Goal: Information Seeking & Learning: Learn about a topic

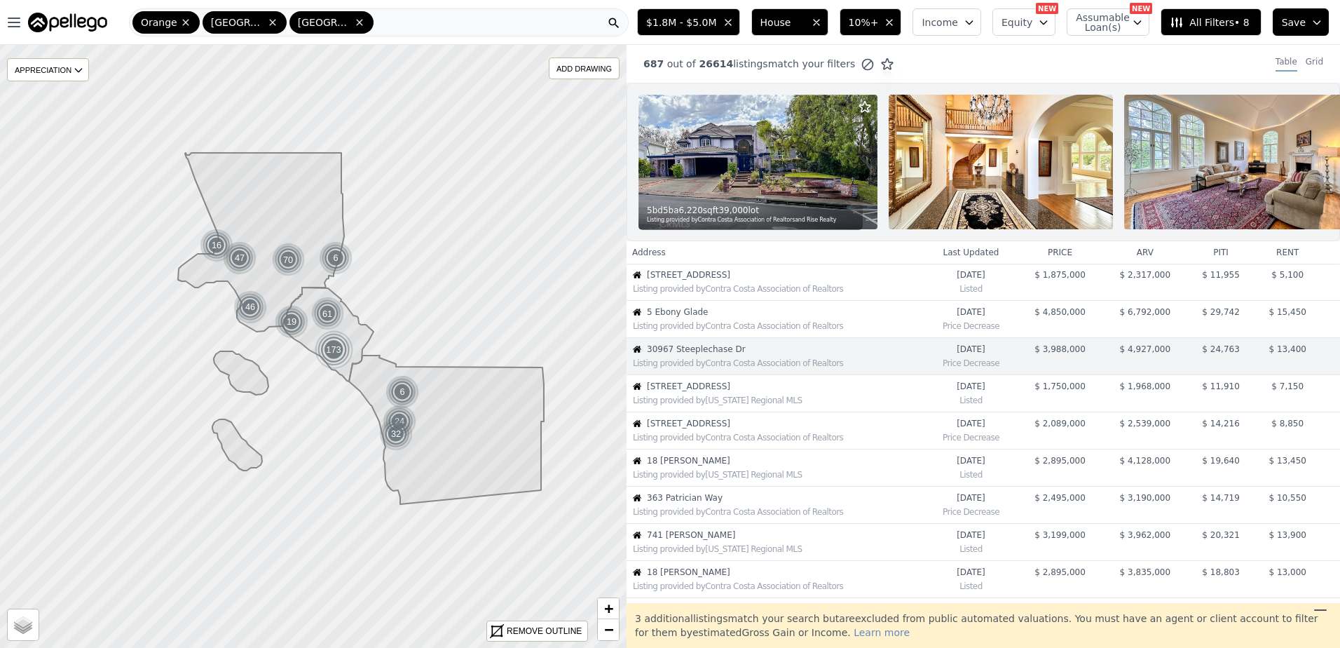
scroll to position [36, 0]
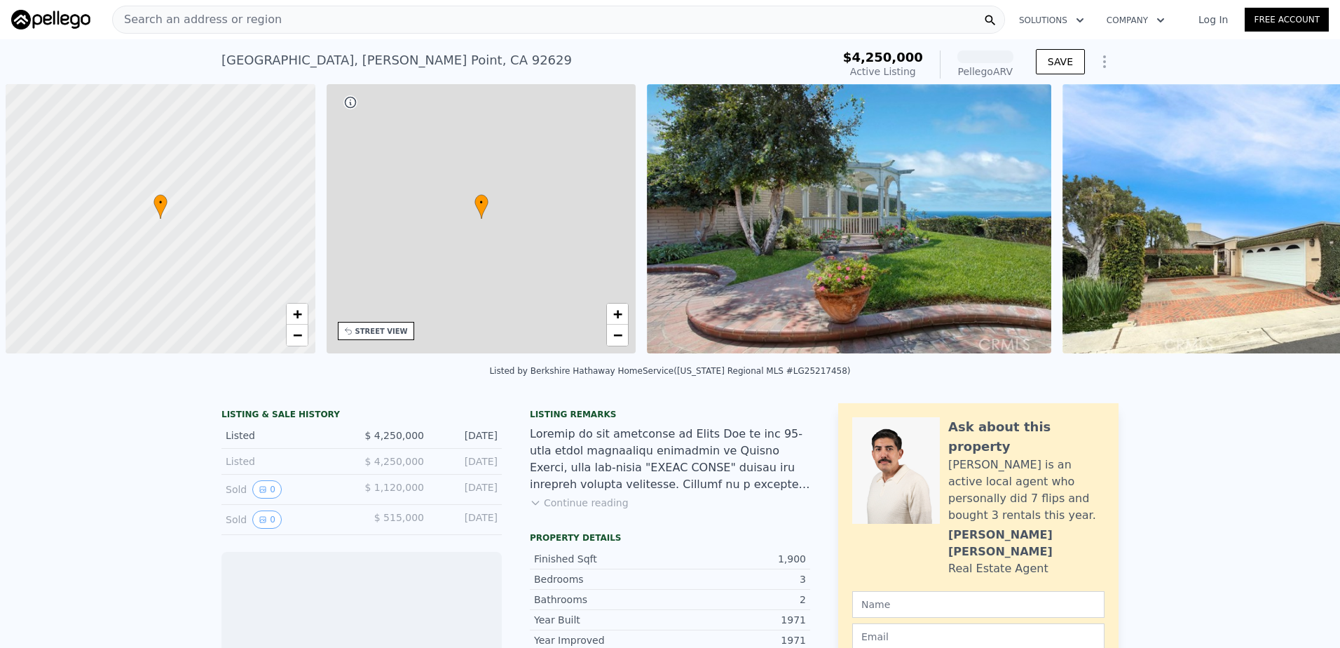
scroll to position [0, 6]
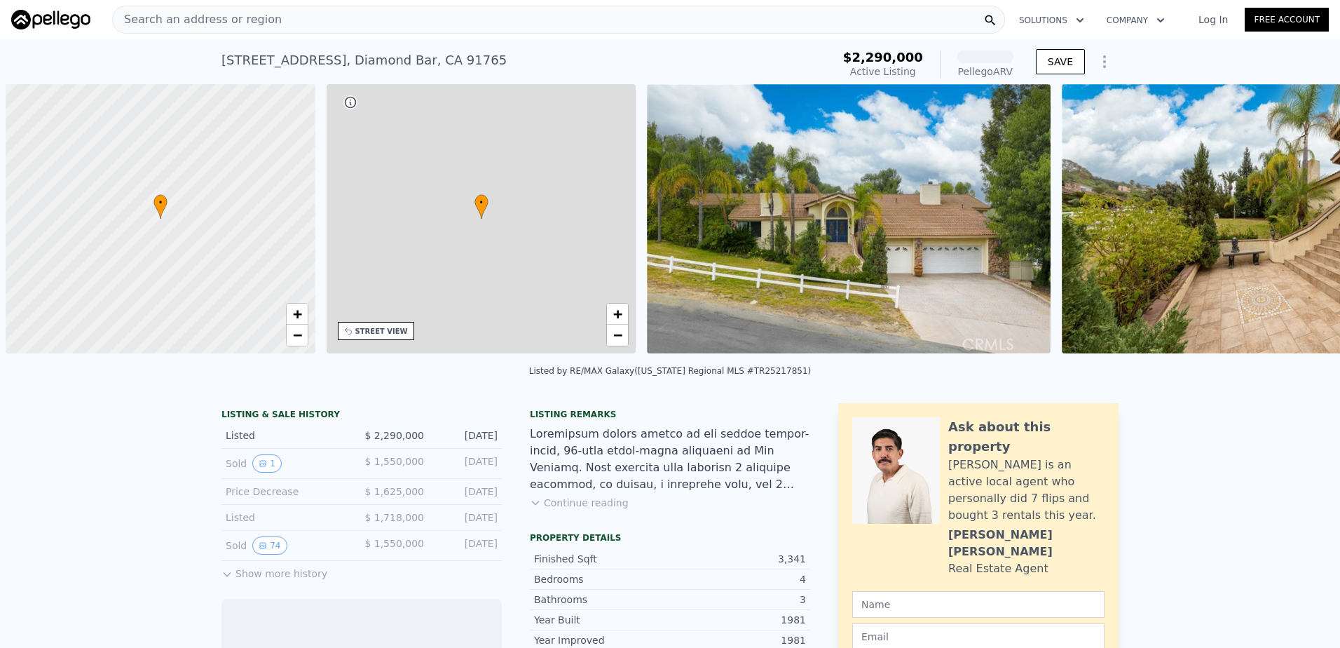
scroll to position [0, 6]
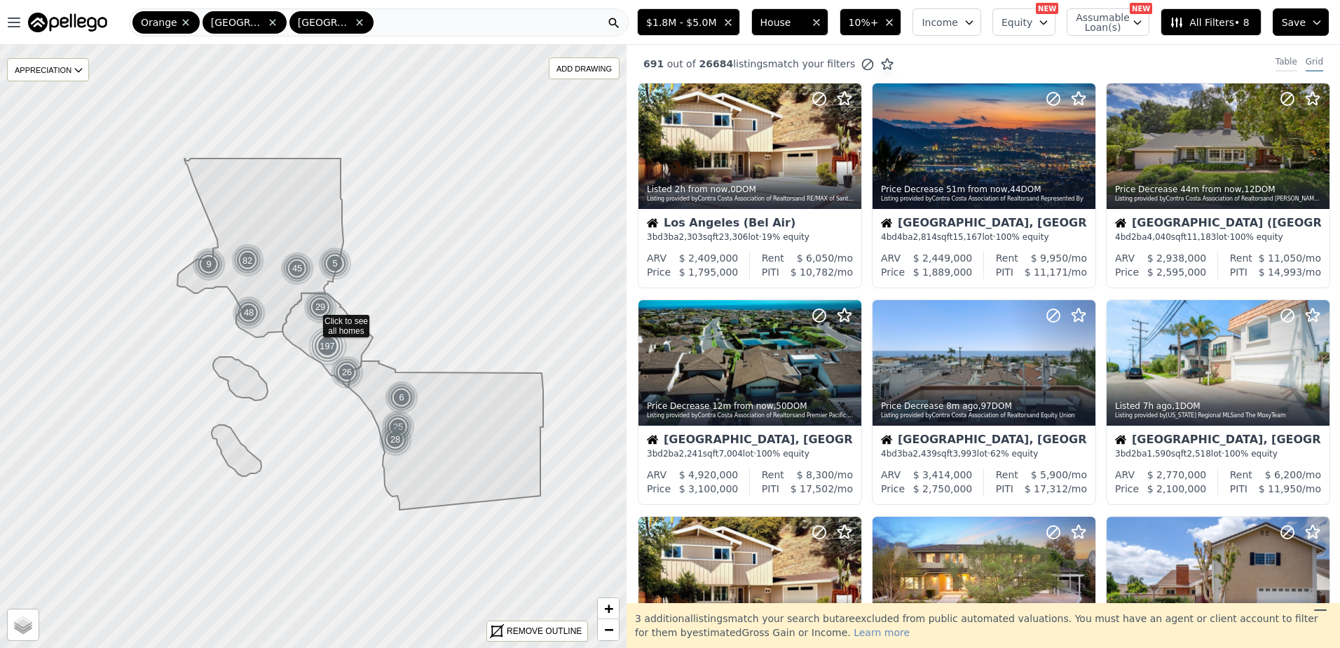
click at [1275, 60] on div "Table" at bounding box center [1286, 63] width 22 height 15
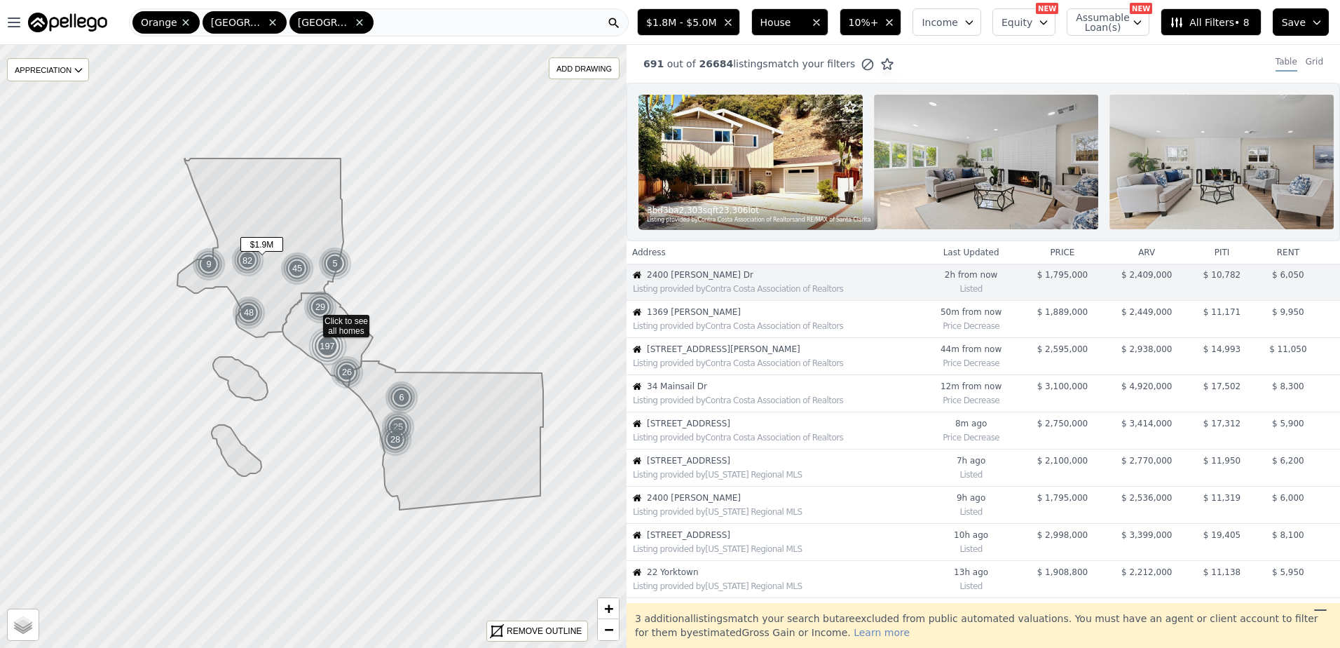
click at [744, 331] on div "Listing provided by Contra Costa Association of Realtors" at bounding box center [777, 325] width 288 height 11
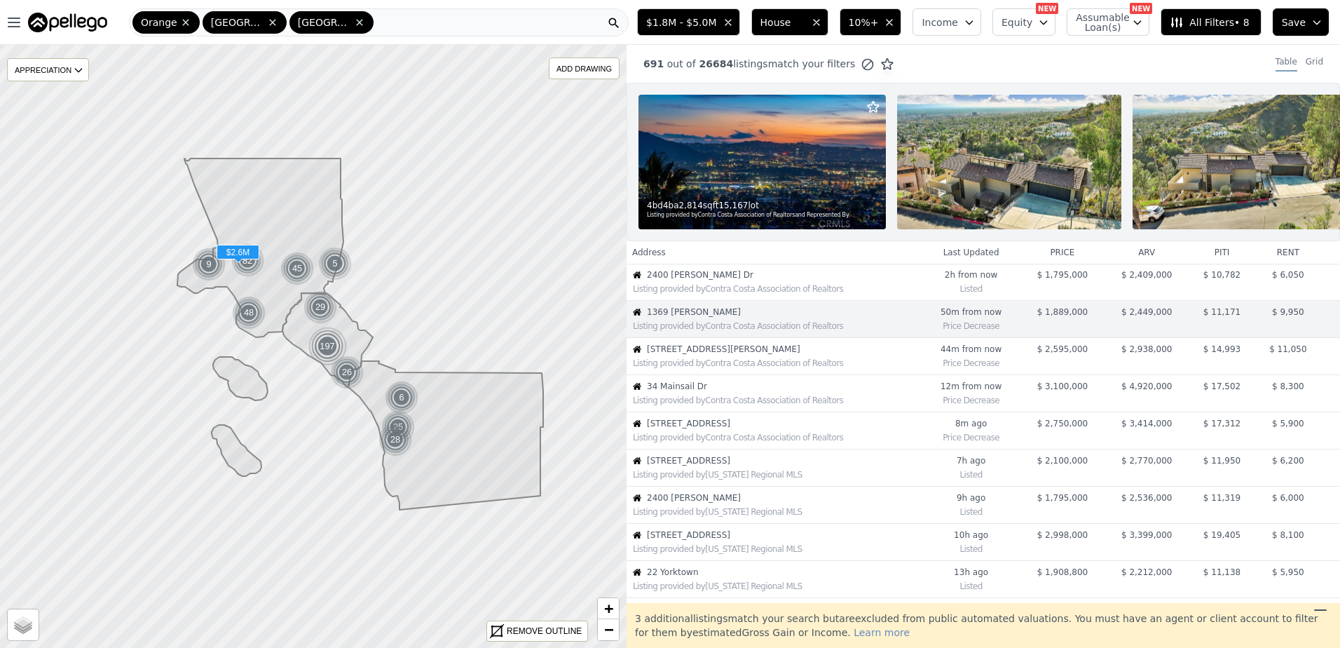
click at [706, 355] on span "[STREET_ADDRESS][PERSON_NAME]" at bounding box center [784, 348] width 274 height 11
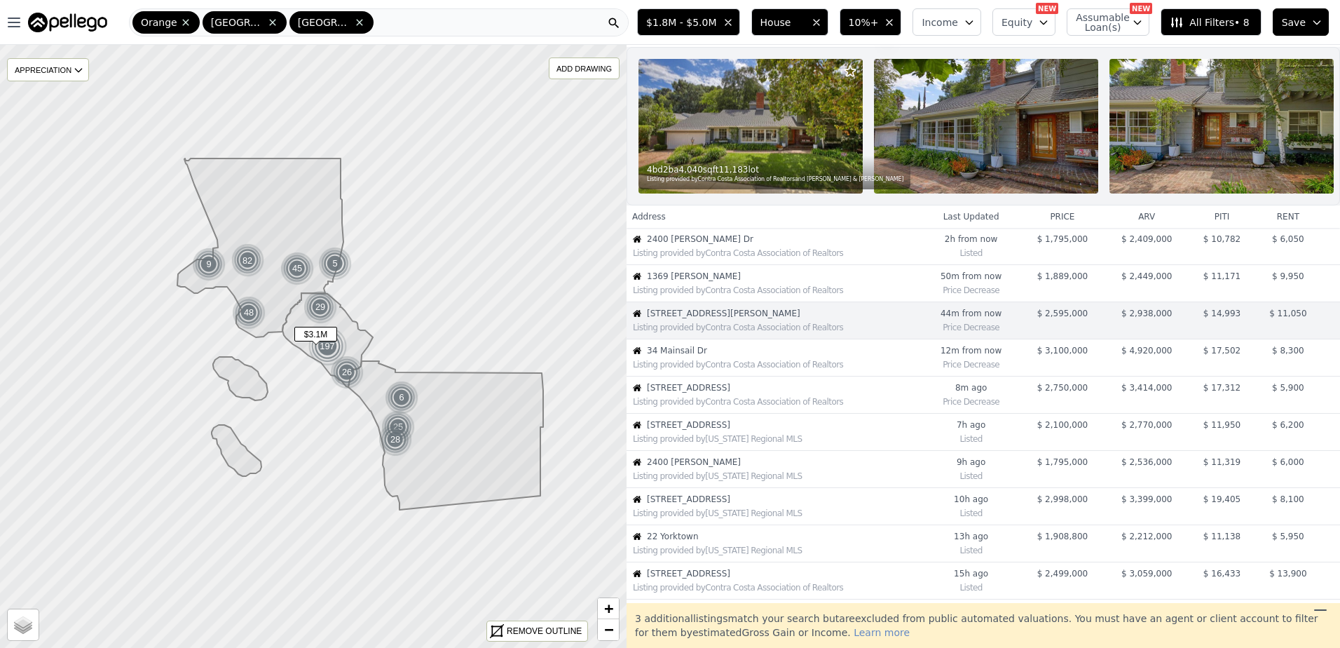
click at [690, 356] on span "34 Mainsail Dr" at bounding box center [784, 350] width 274 height 11
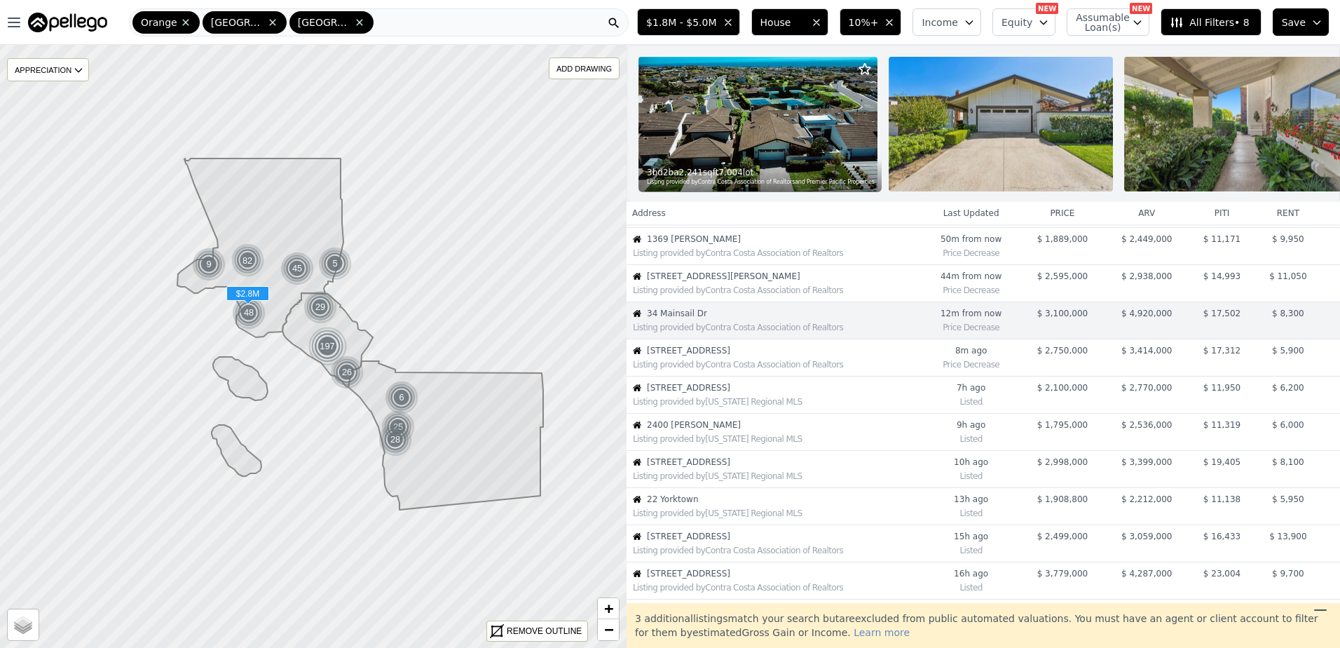
click at [712, 356] on span "[STREET_ADDRESS]" at bounding box center [784, 350] width 274 height 11
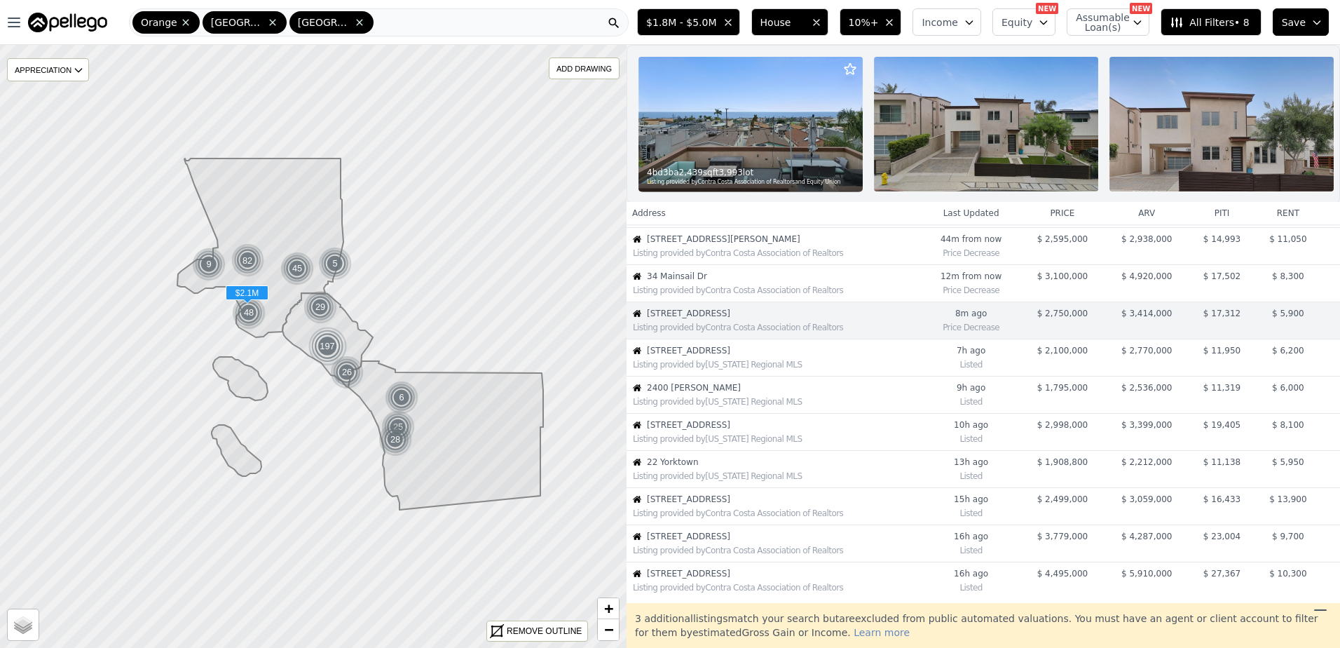
click at [712, 356] on span "[STREET_ADDRESS]" at bounding box center [784, 350] width 274 height 11
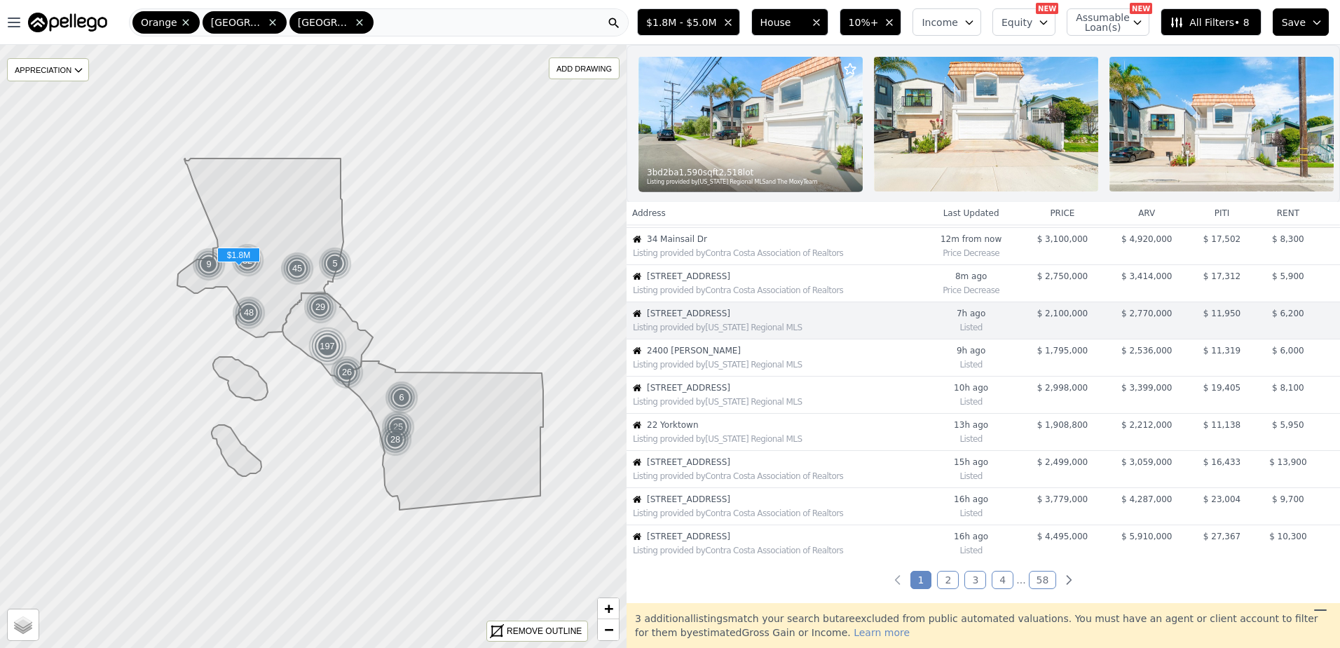
click at [715, 356] on span "2400 [PERSON_NAME]" at bounding box center [784, 350] width 274 height 11
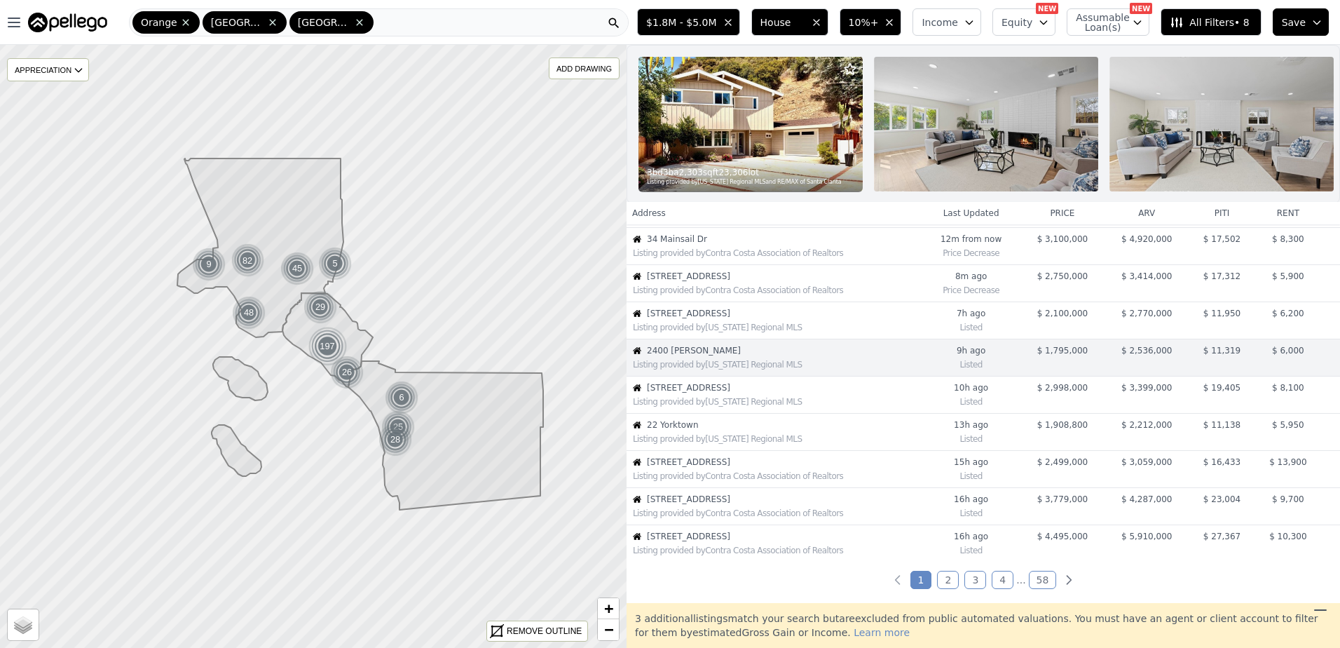
scroll to position [184, 0]
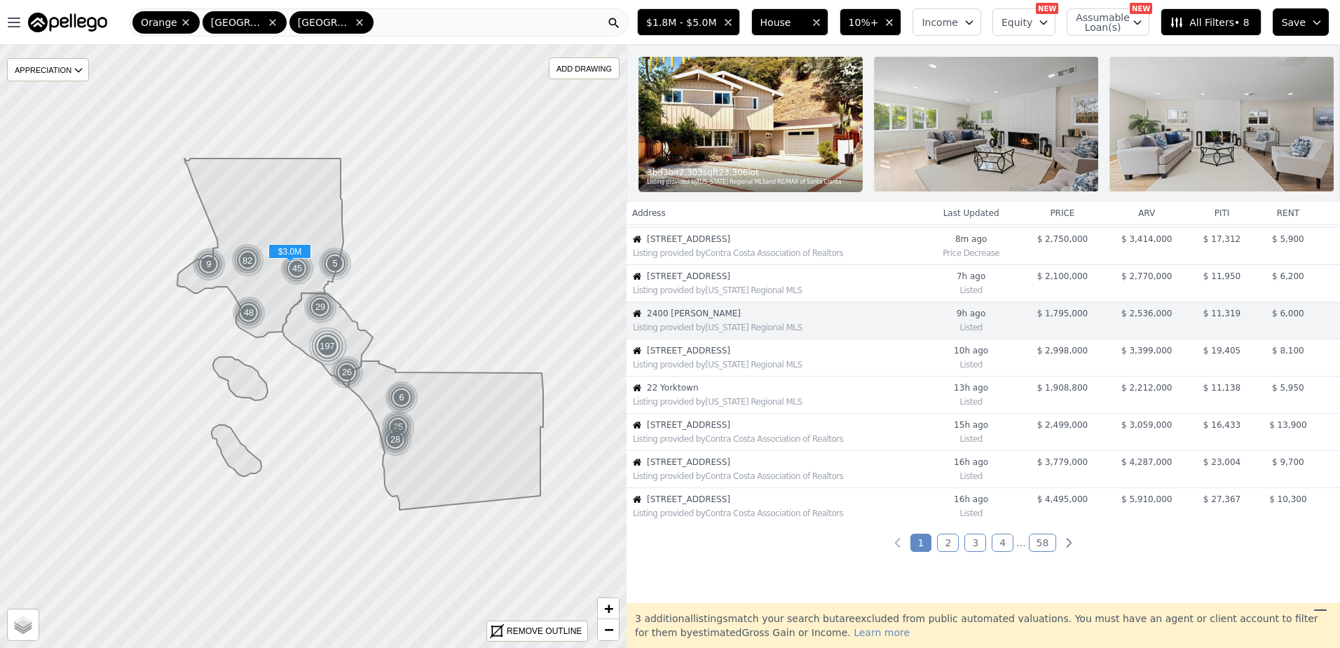
click at [715, 356] on span "[STREET_ADDRESS]" at bounding box center [784, 350] width 274 height 11
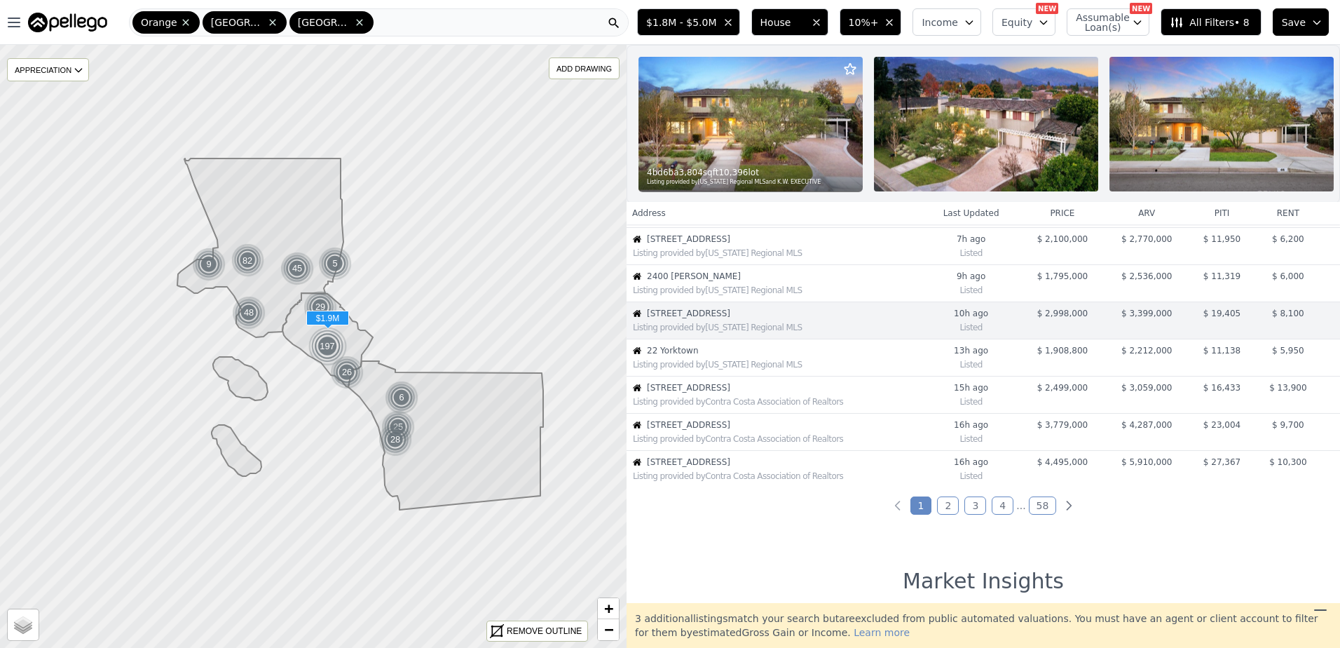
click at [717, 356] on span "22 Yorktown" at bounding box center [784, 350] width 274 height 11
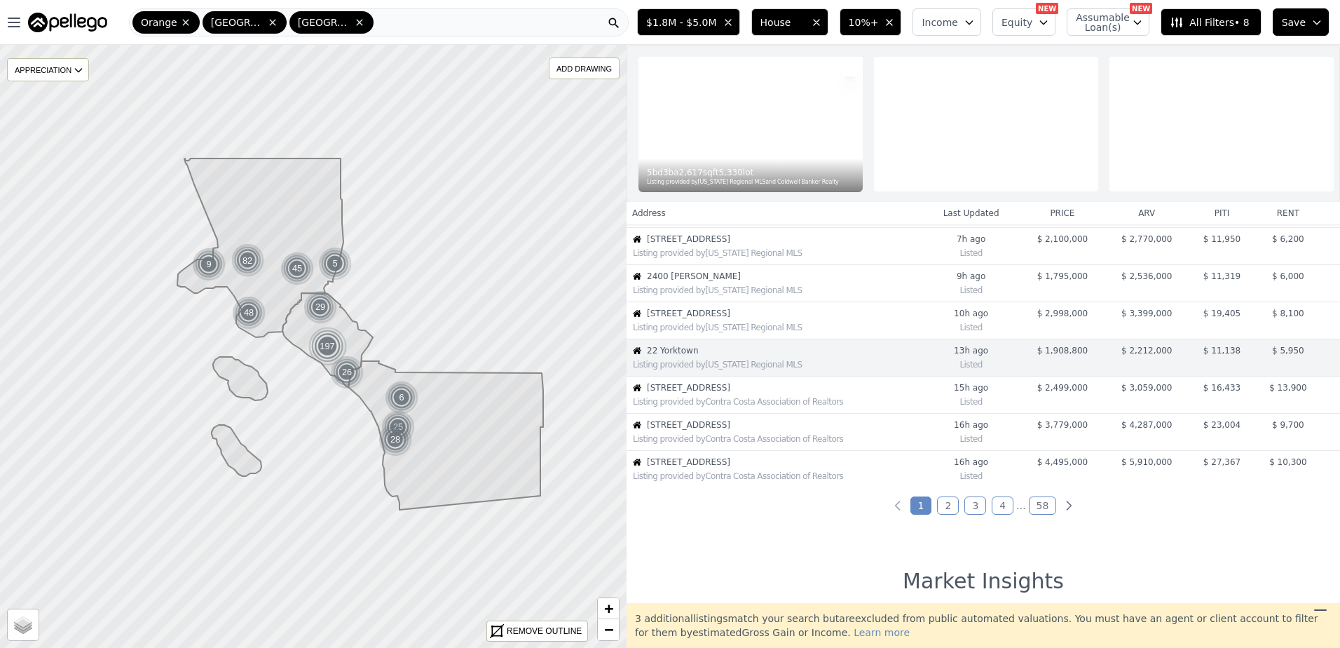
scroll to position [259, 0]
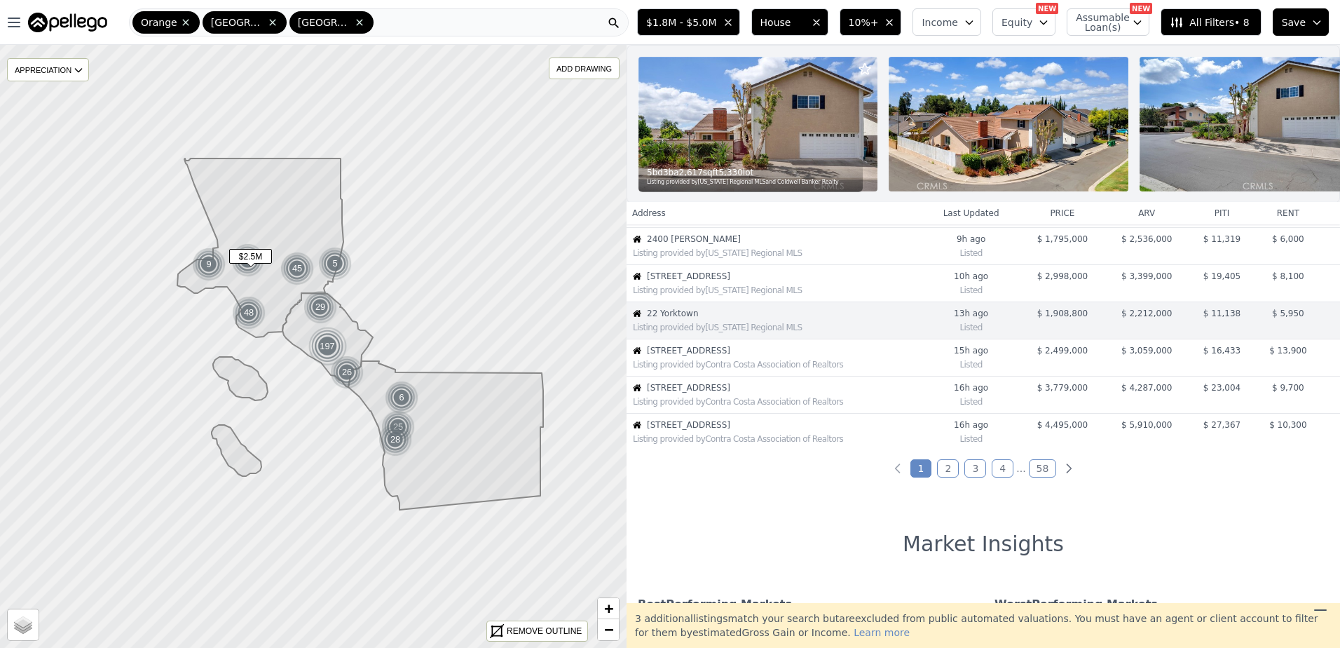
click at [717, 356] on span "[STREET_ADDRESS]" at bounding box center [784, 350] width 274 height 11
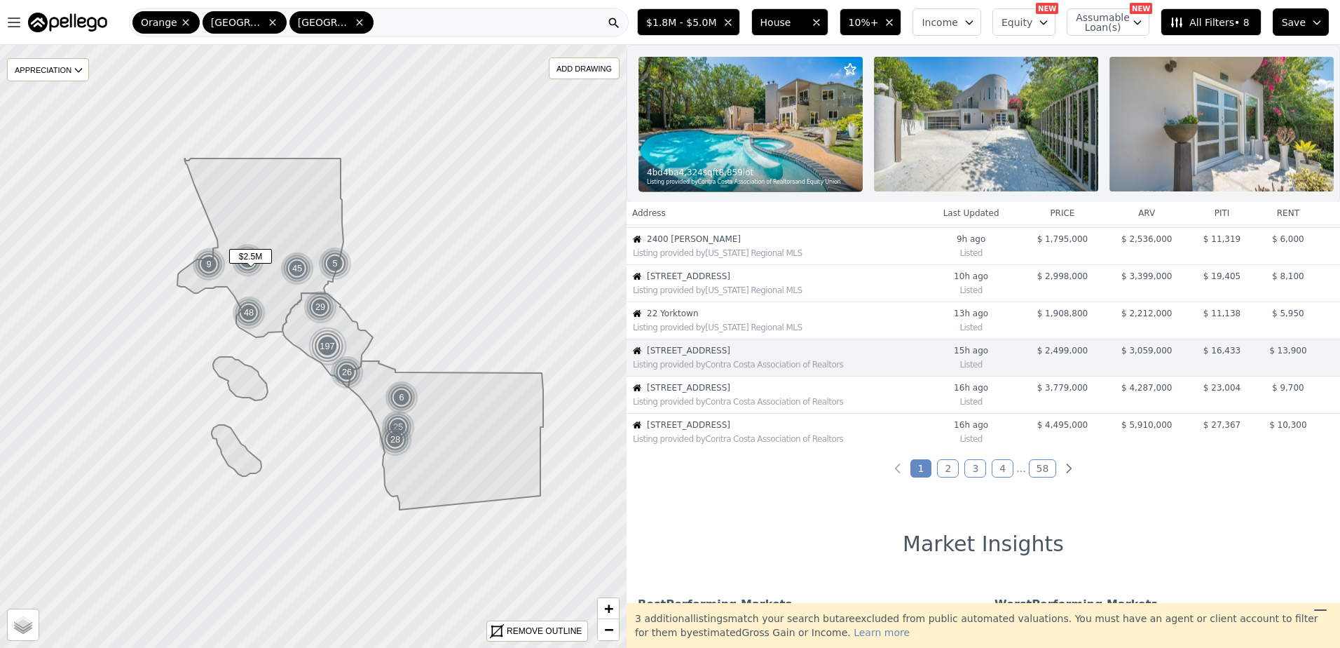
scroll to position [296, 0]
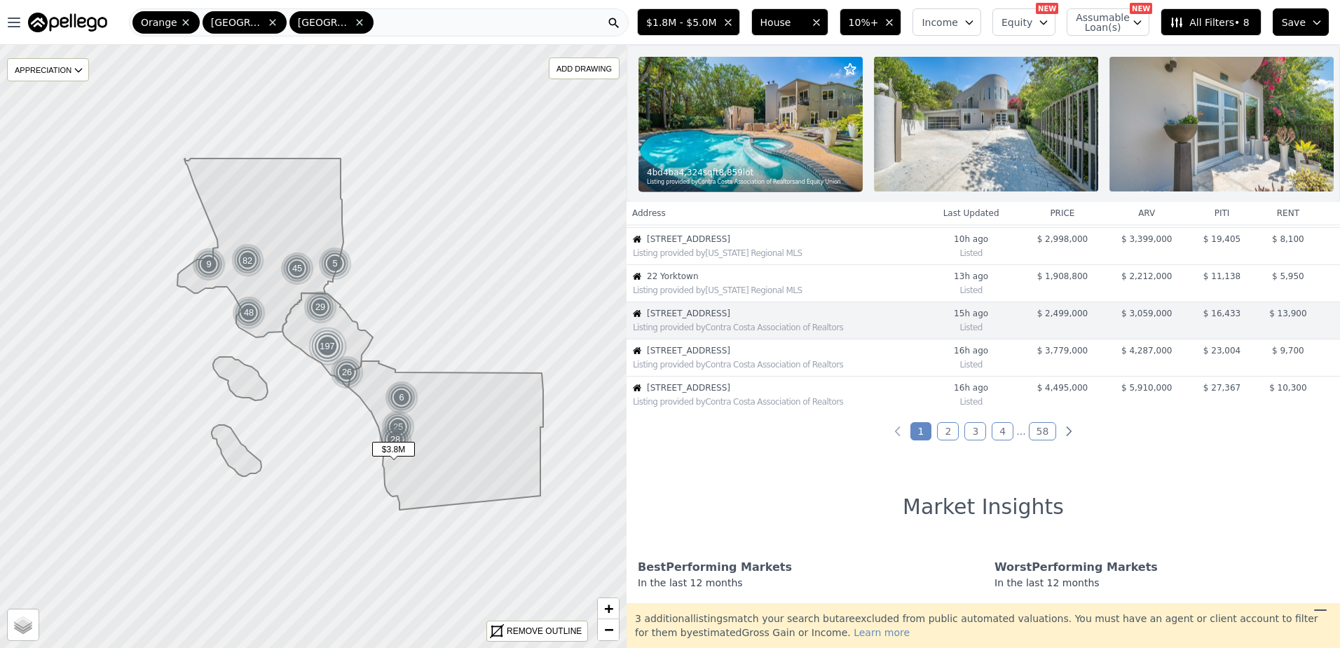
click at [717, 356] on span "[STREET_ADDRESS]" at bounding box center [784, 350] width 274 height 11
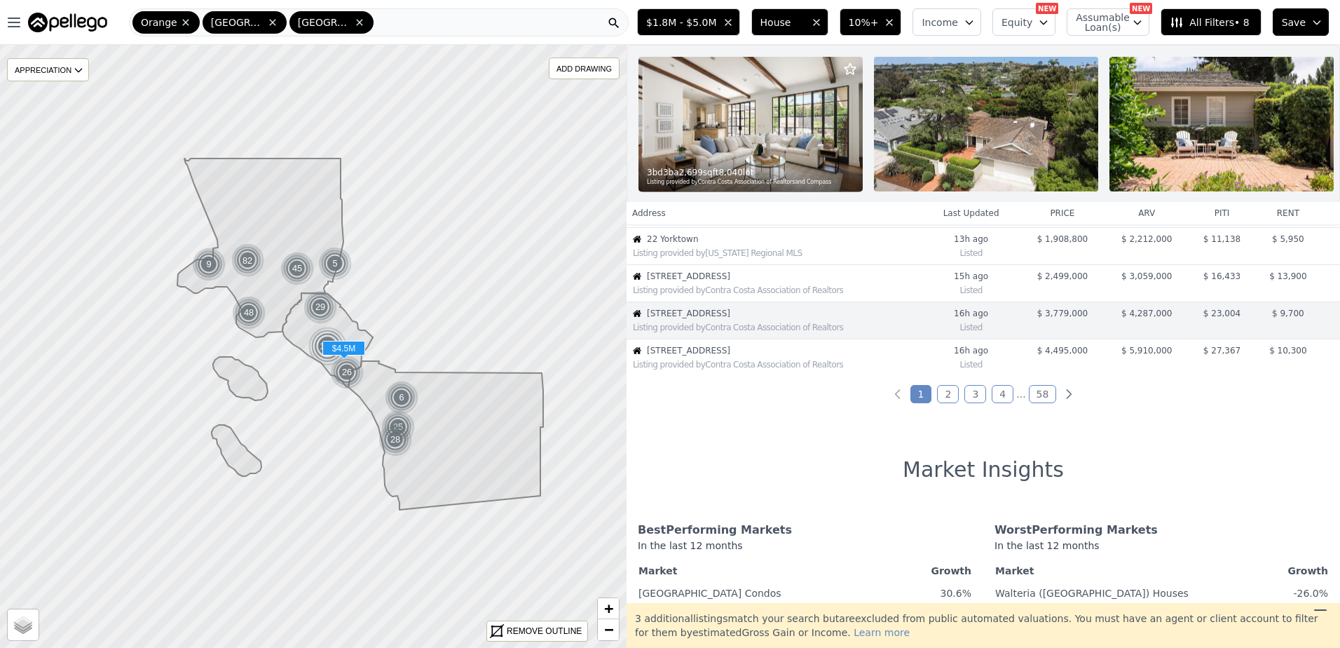
click at [717, 356] on span "[STREET_ADDRESS]" at bounding box center [784, 350] width 274 height 11
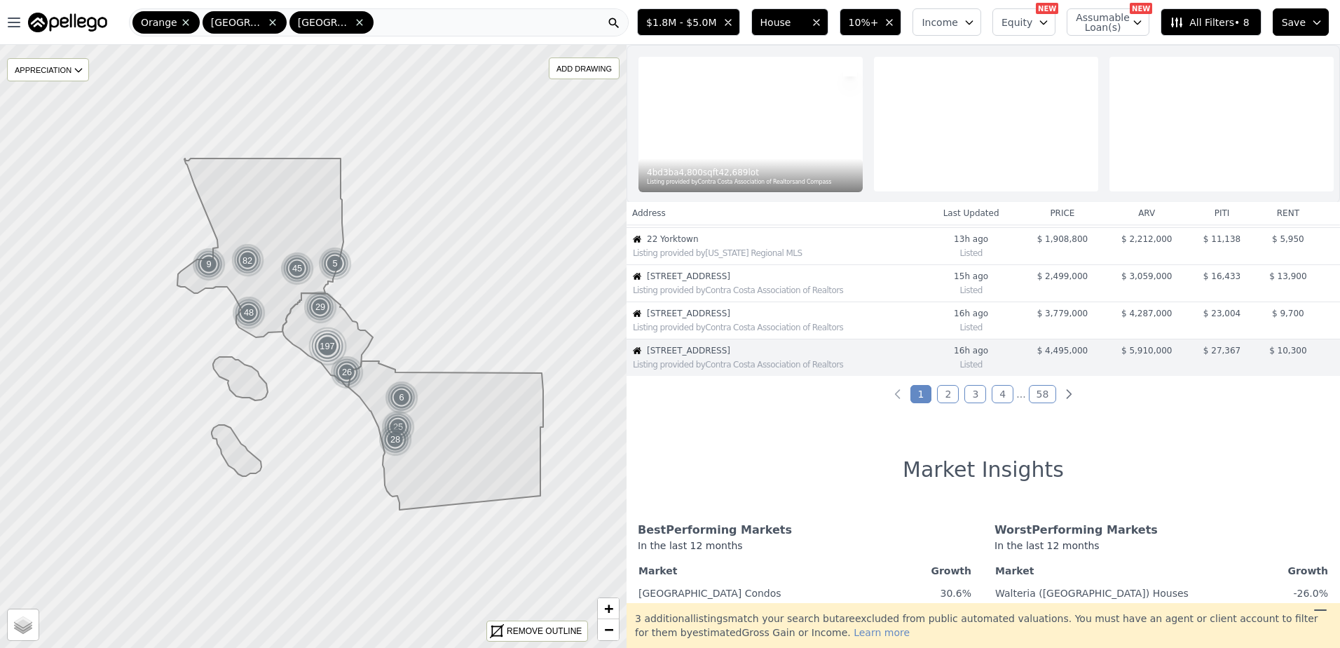
scroll to position [370, 0]
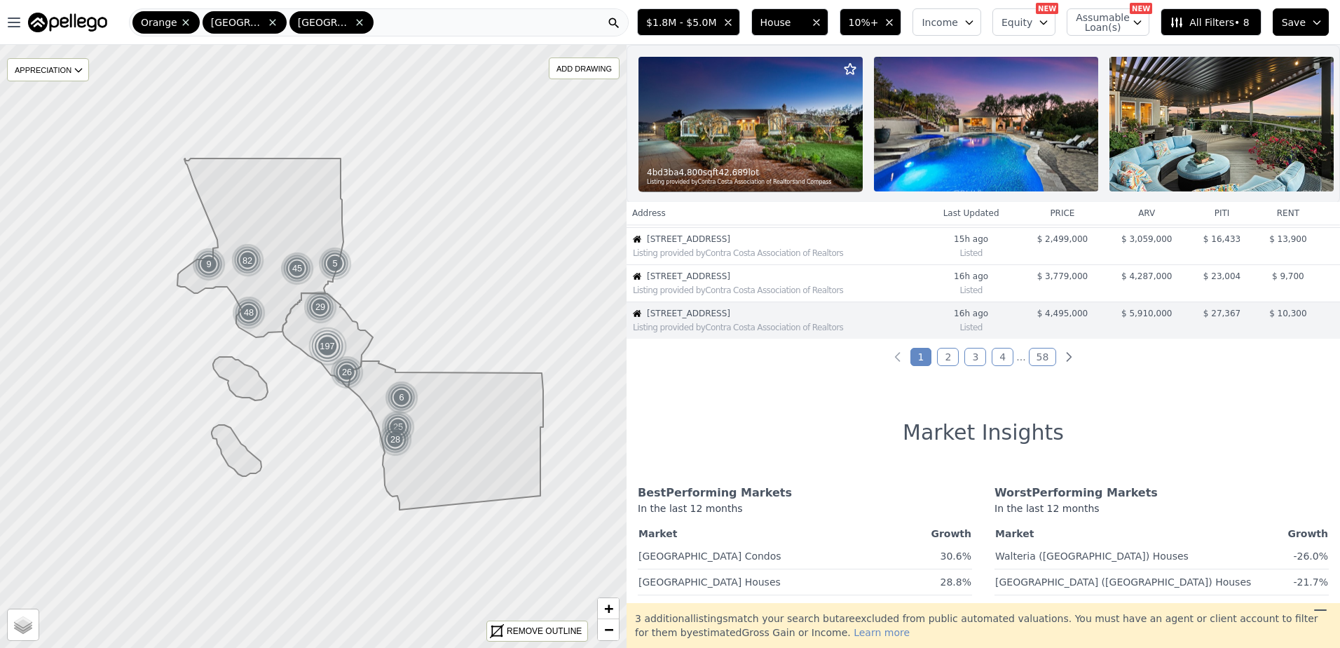
click at [948, 365] on link "2" at bounding box center [948, 357] width 22 height 18
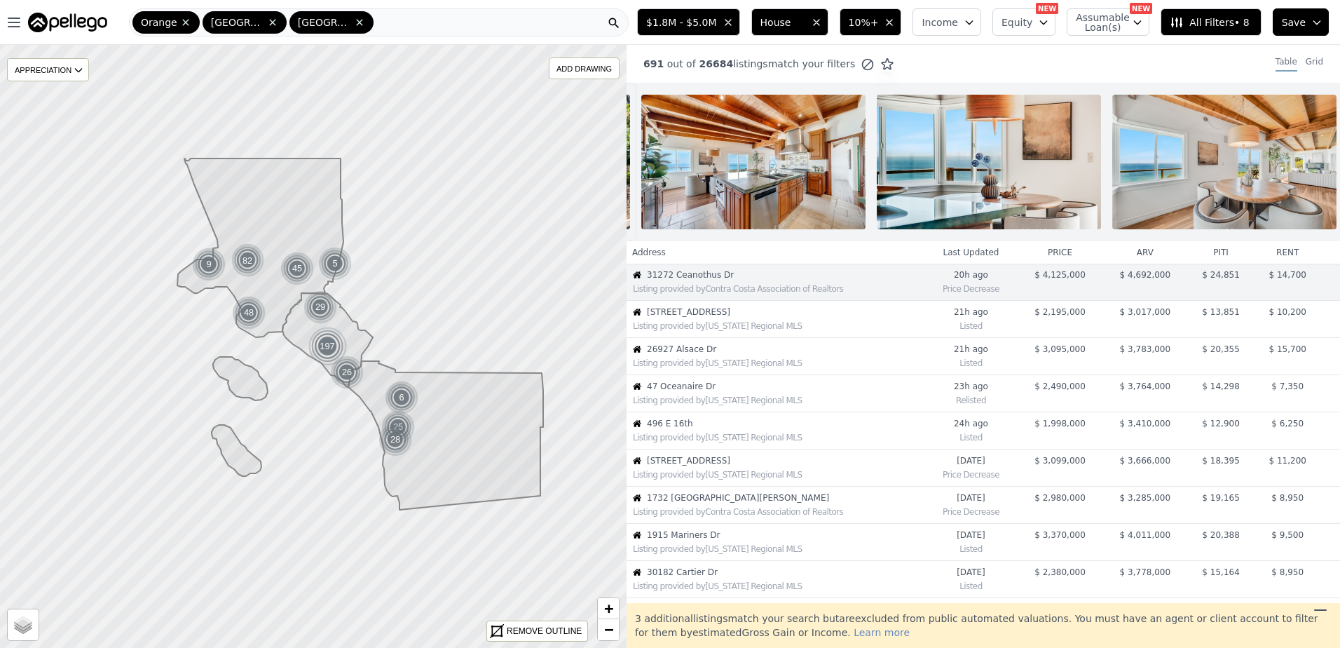
scroll to position [0, 0]
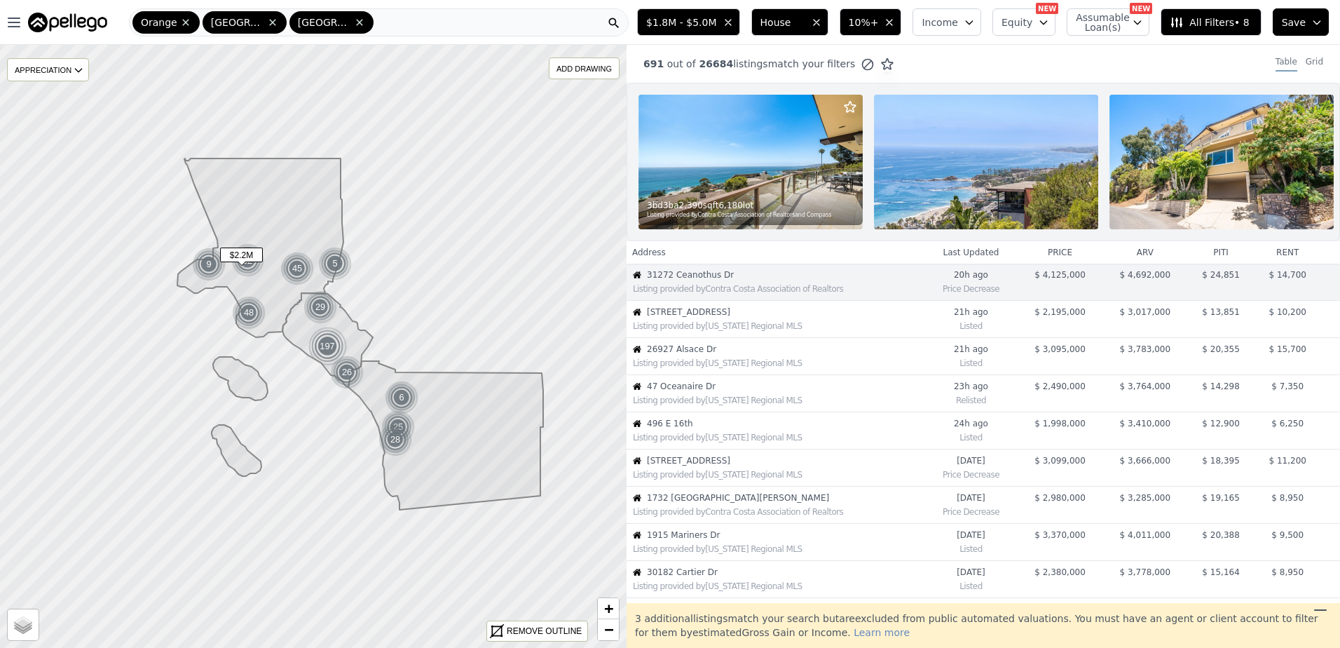
click at [713, 328] on div "Listing provided by [US_STATE] Regional MLS" at bounding box center [775, 324] width 296 height 14
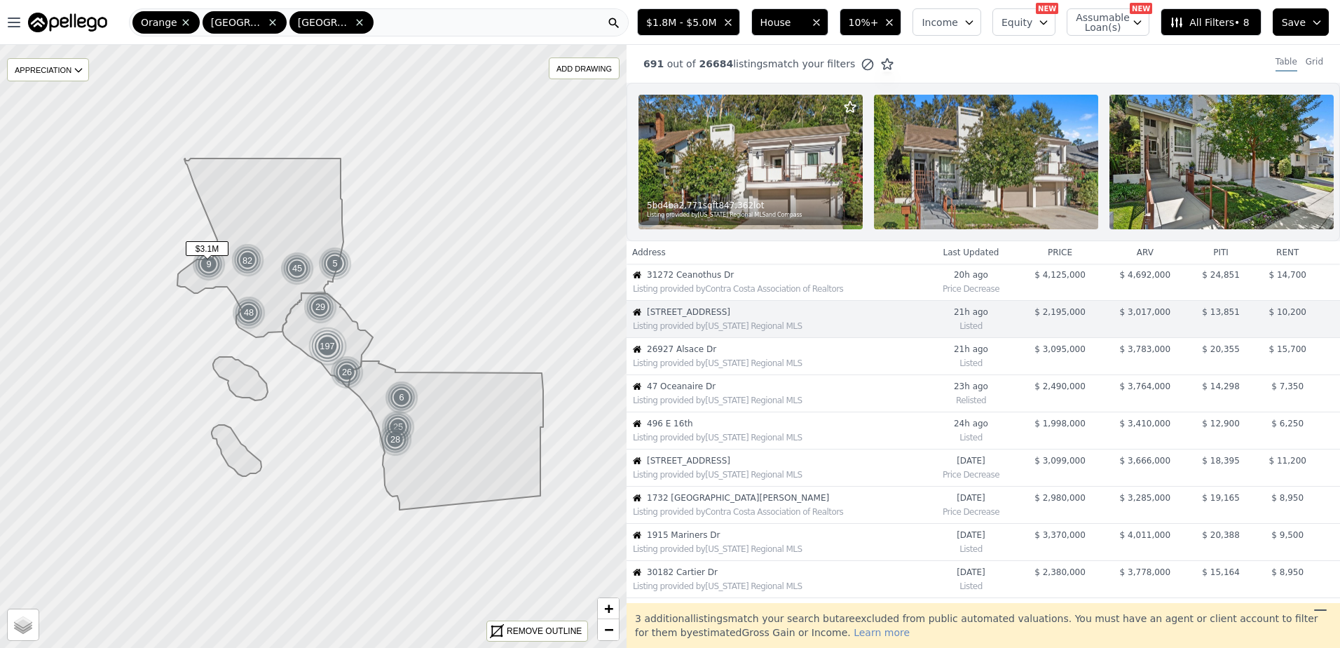
click at [686, 355] on span "26927 Alsace Dr" at bounding box center [785, 348] width 277 height 11
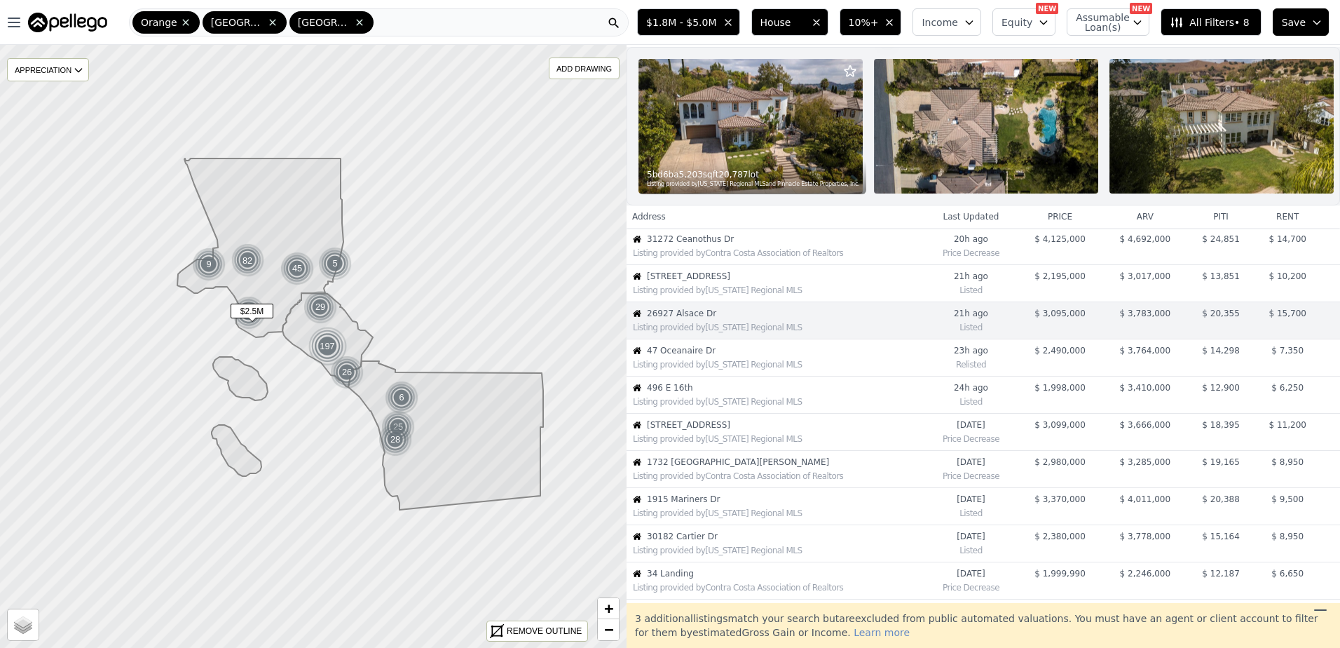
click at [684, 367] on div "Listing provided by [US_STATE] Regional MLS" at bounding box center [775, 363] width 296 height 14
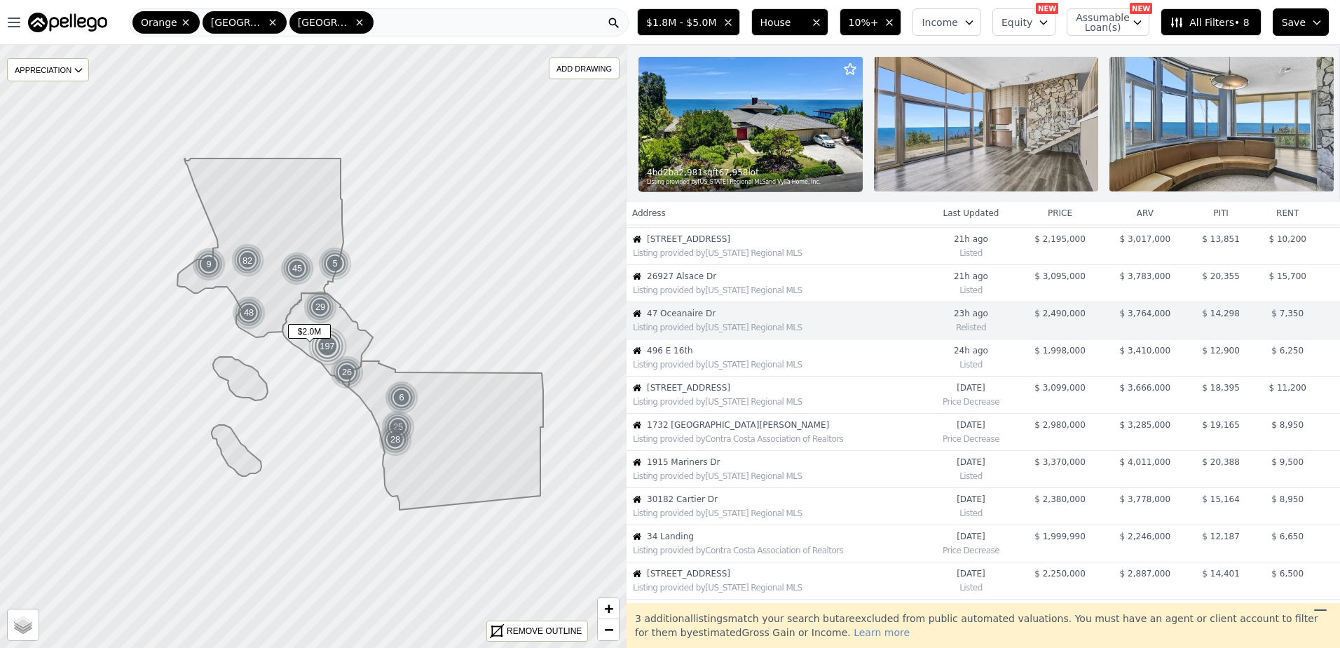
click at [706, 367] on div "Listing provided by [US_STATE] Regional MLS" at bounding box center [775, 363] width 296 height 14
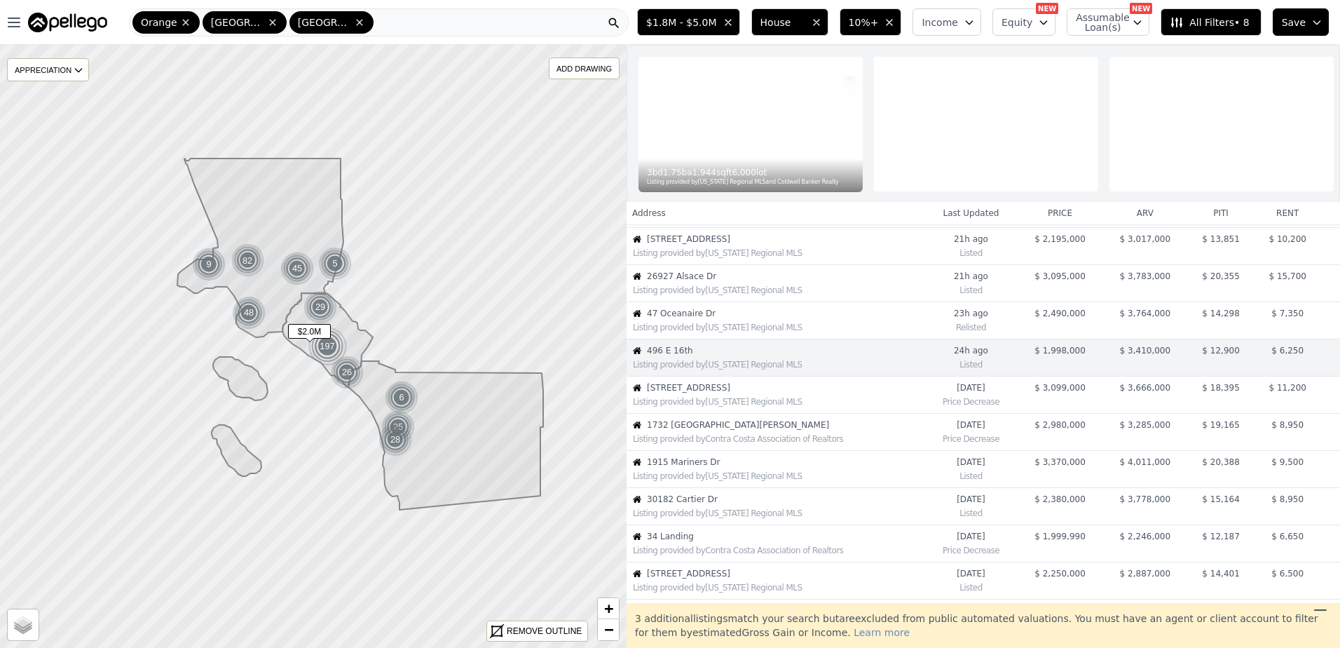
scroll to position [110, 0]
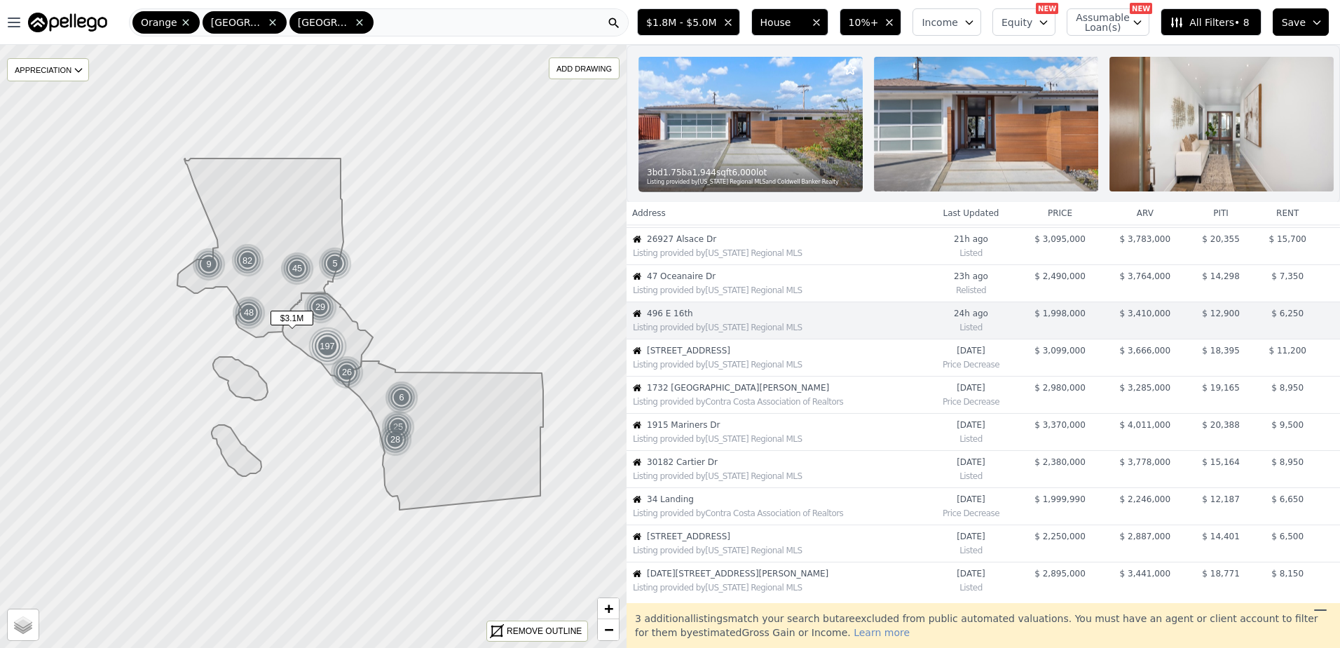
click at [716, 367] on div "Listing provided by [US_STATE] Regional MLS" at bounding box center [775, 363] width 296 height 14
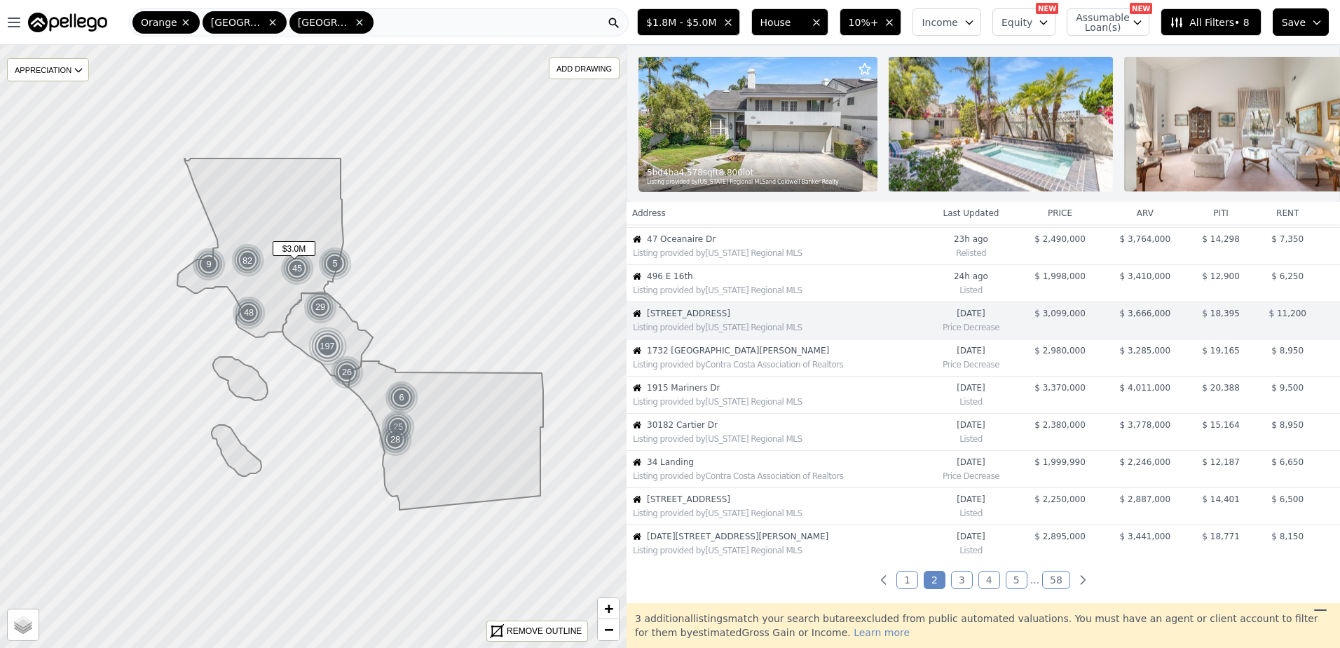
click at [716, 367] on div "Listing provided by Contra Costa Association of Realtors" at bounding box center [775, 363] width 296 height 14
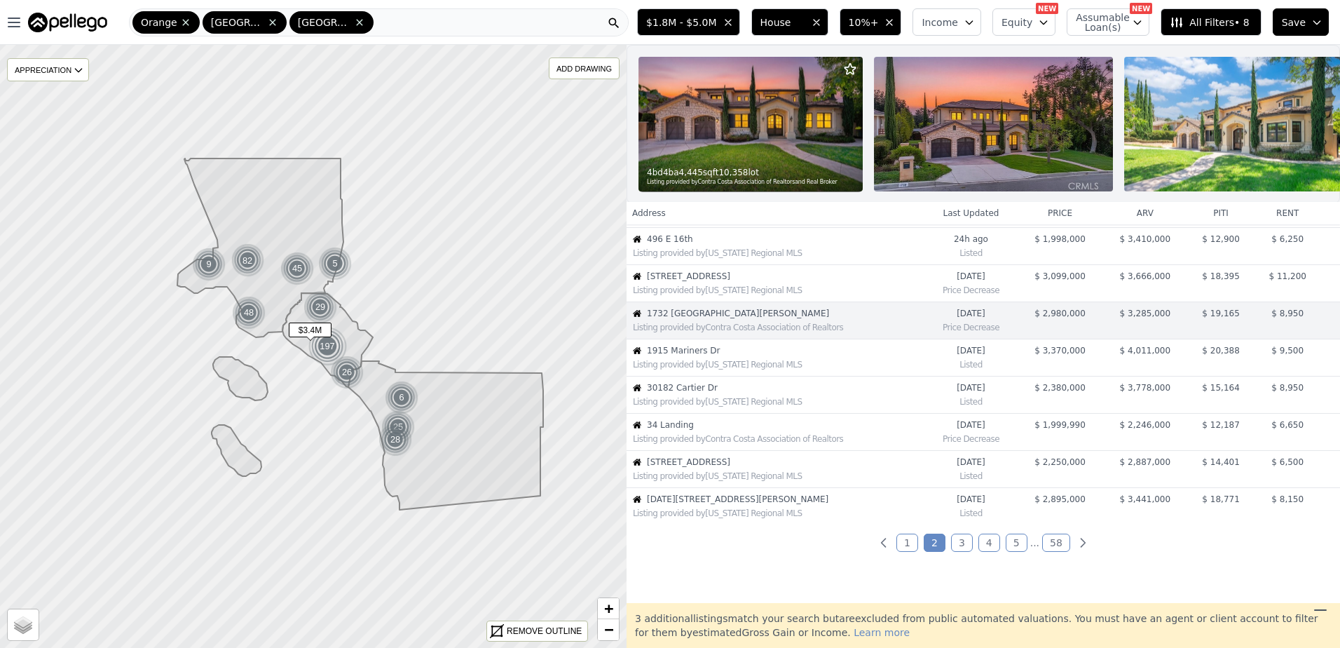
click at [716, 367] on div "Listing provided by [US_STATE] Regional MLS" at bounding box center [775, 363] width 296 height 14
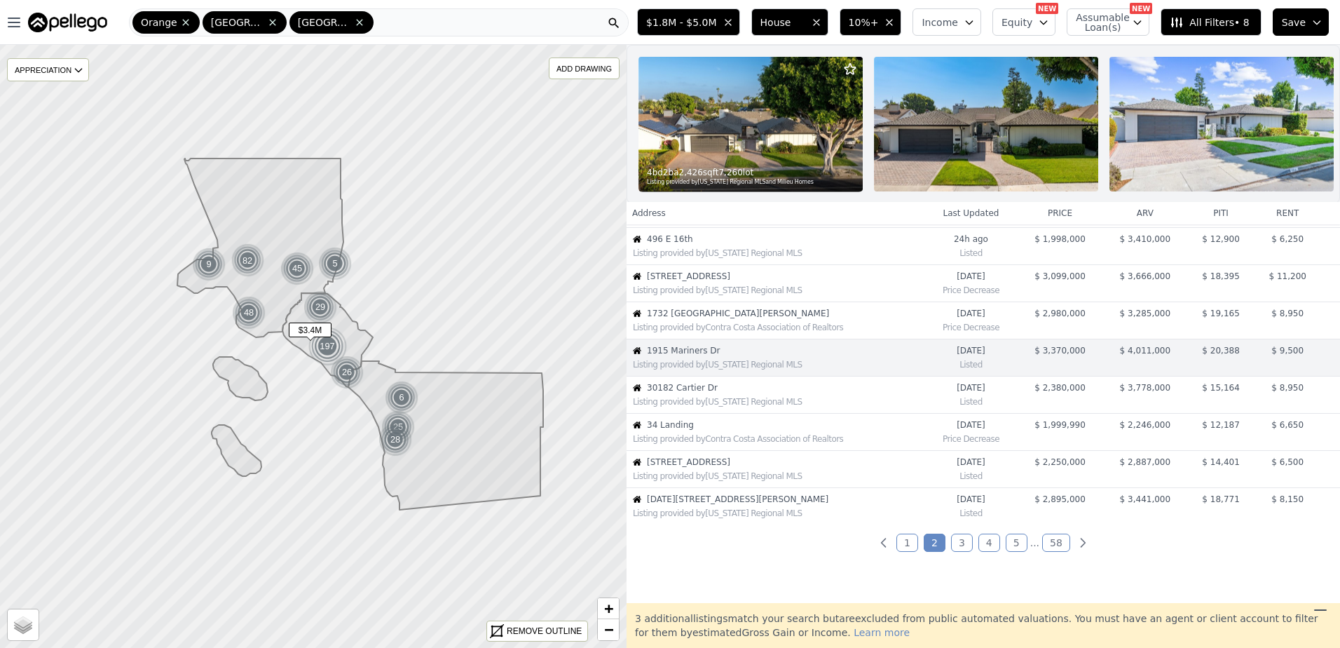
scroll to position [221, 0]
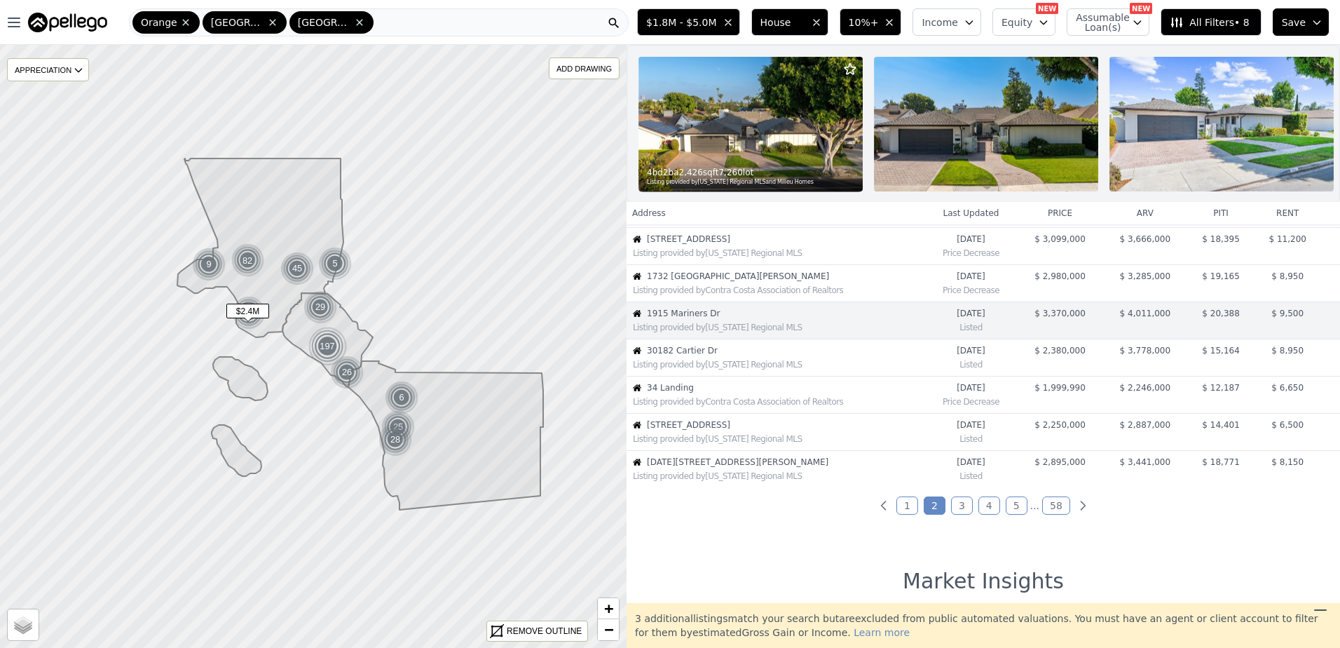
click at [716, 367] on div "Listing provided by [US_STATE] Regional MLS" at bounding box center [775, 363] width 296 height 14
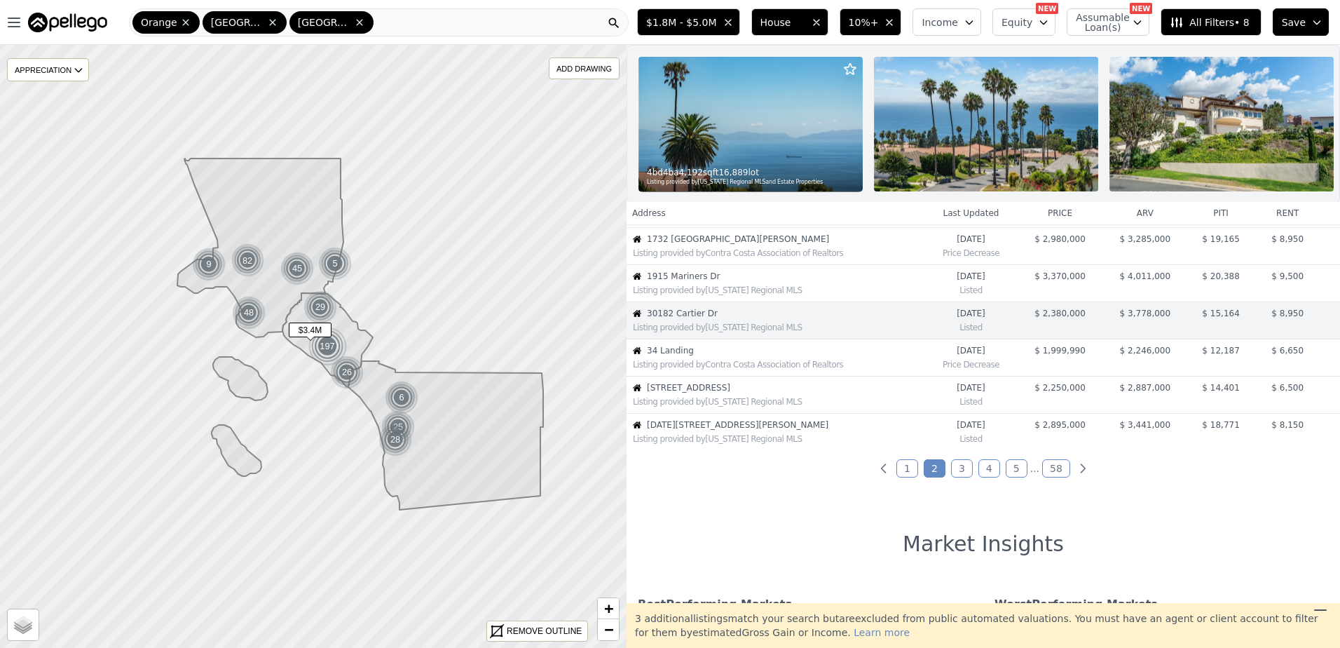
click at [695, 282] on span "1915 Mariners Dr" at bounding box center [785, 276] width 277 height 11
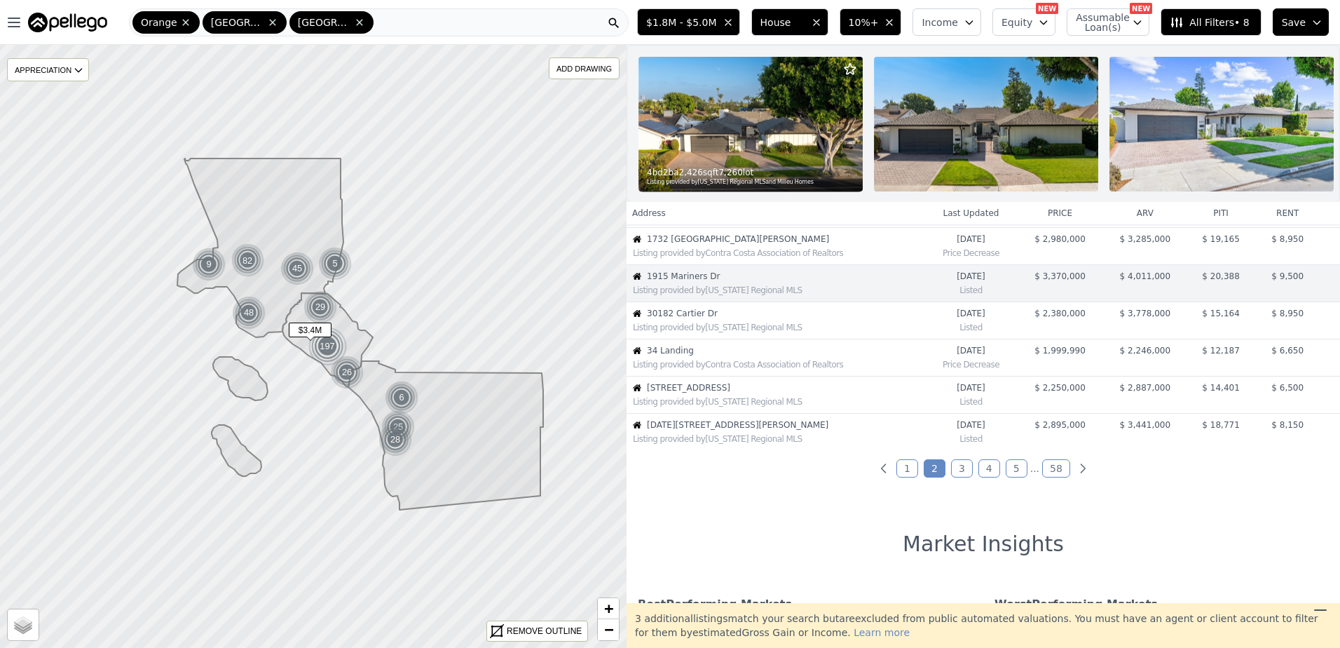
scroll to position [221, 0]
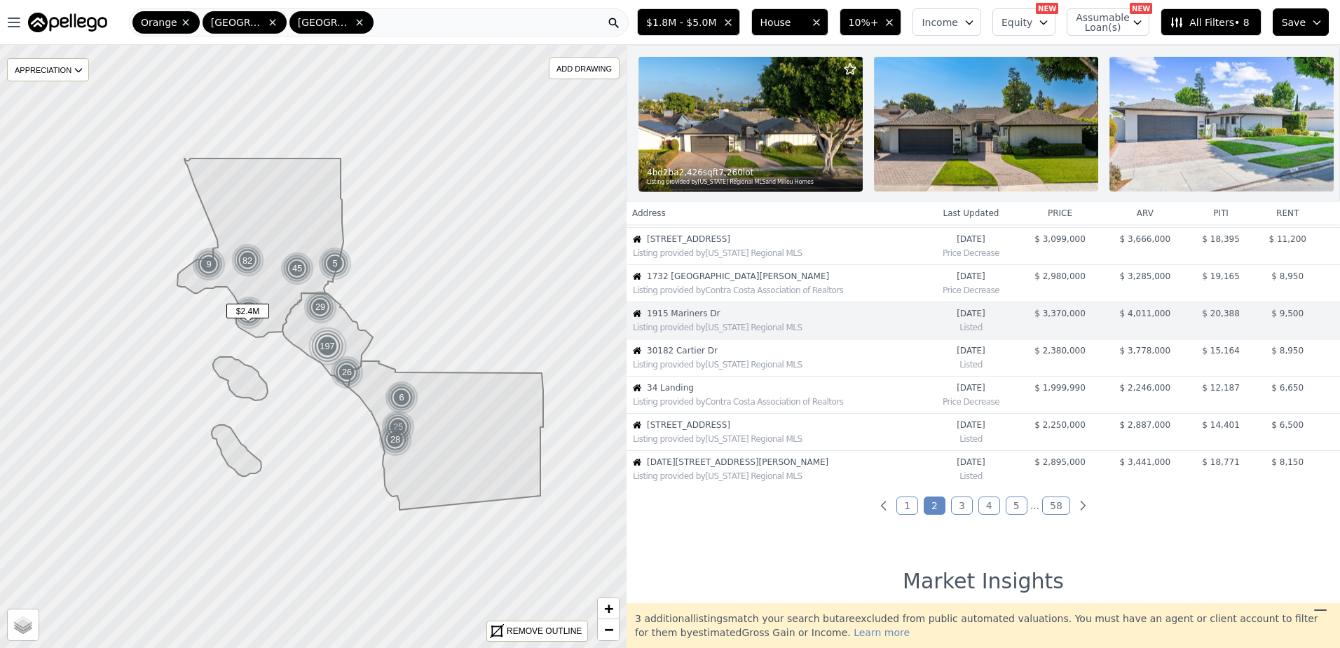
click at [694, 356] on span "30182 Cartier Dr" at bounding box center [785, 350] width 277 height 11
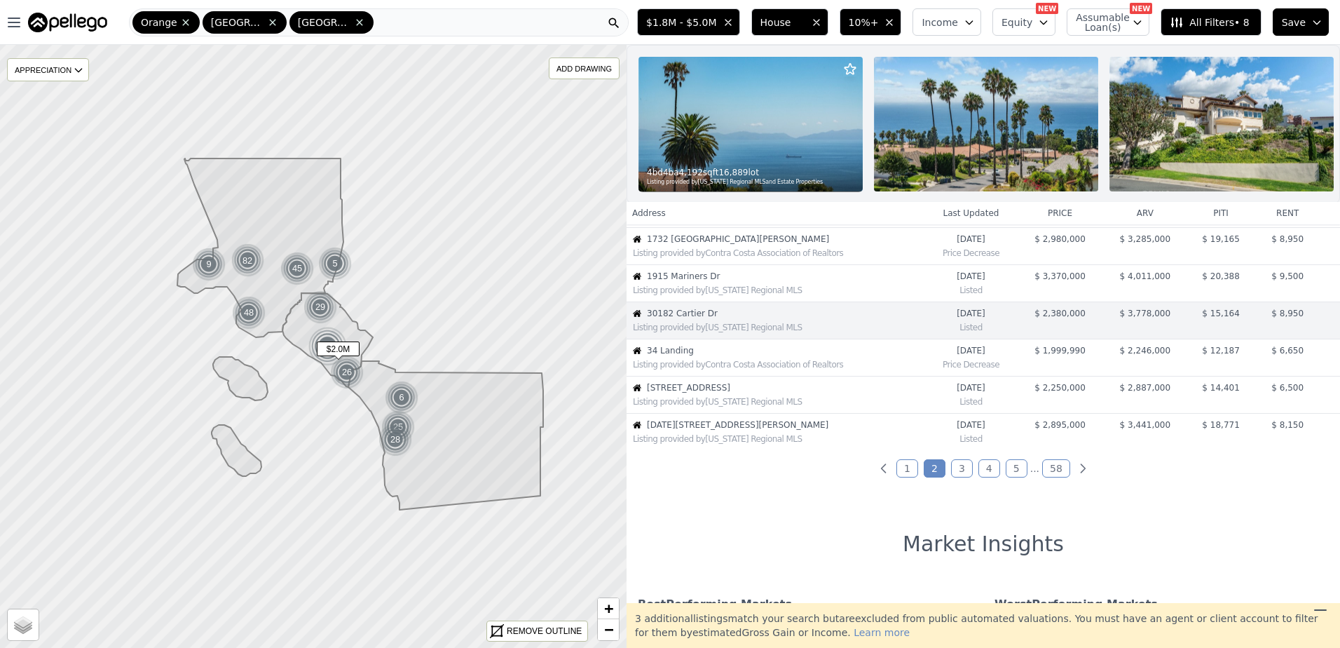
click at [691, 369] on div "Listing provided by Contra Costa Association of Realtors" at bounding box center [775, 363] width 296 height 14
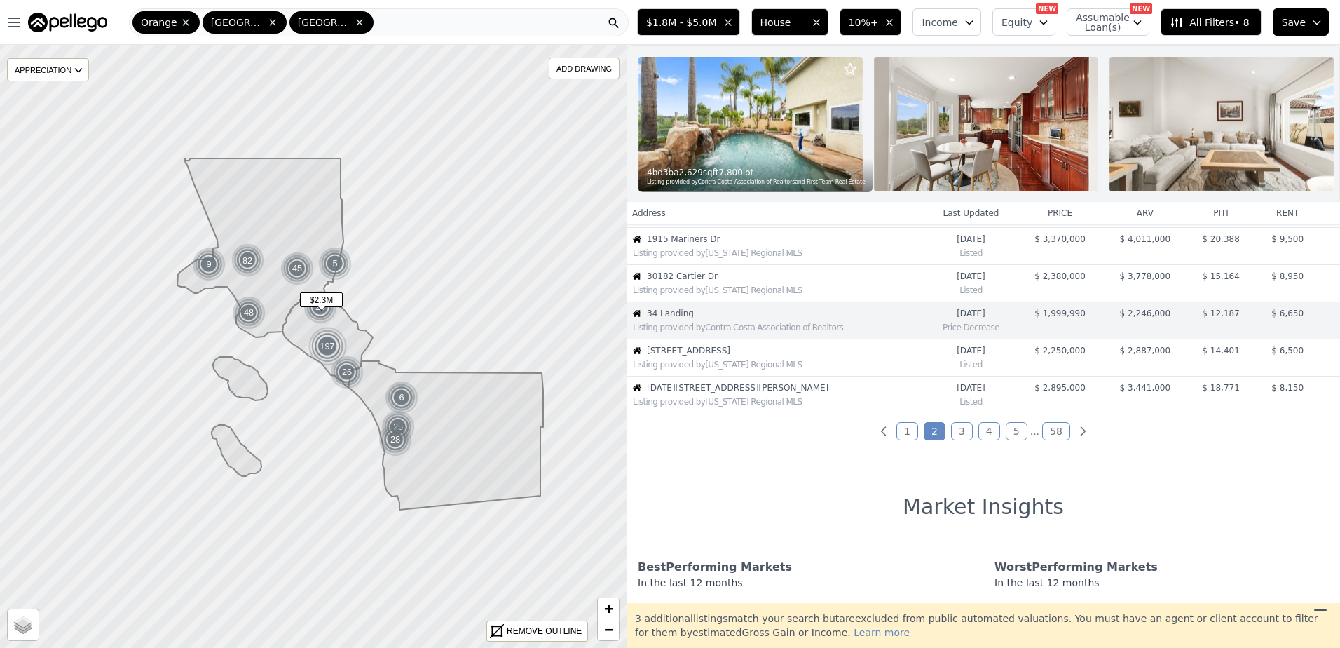
click at [691, 356] on span "[STREET_ADDRESS]" at bounding box center [785, 350] width 277 height 11
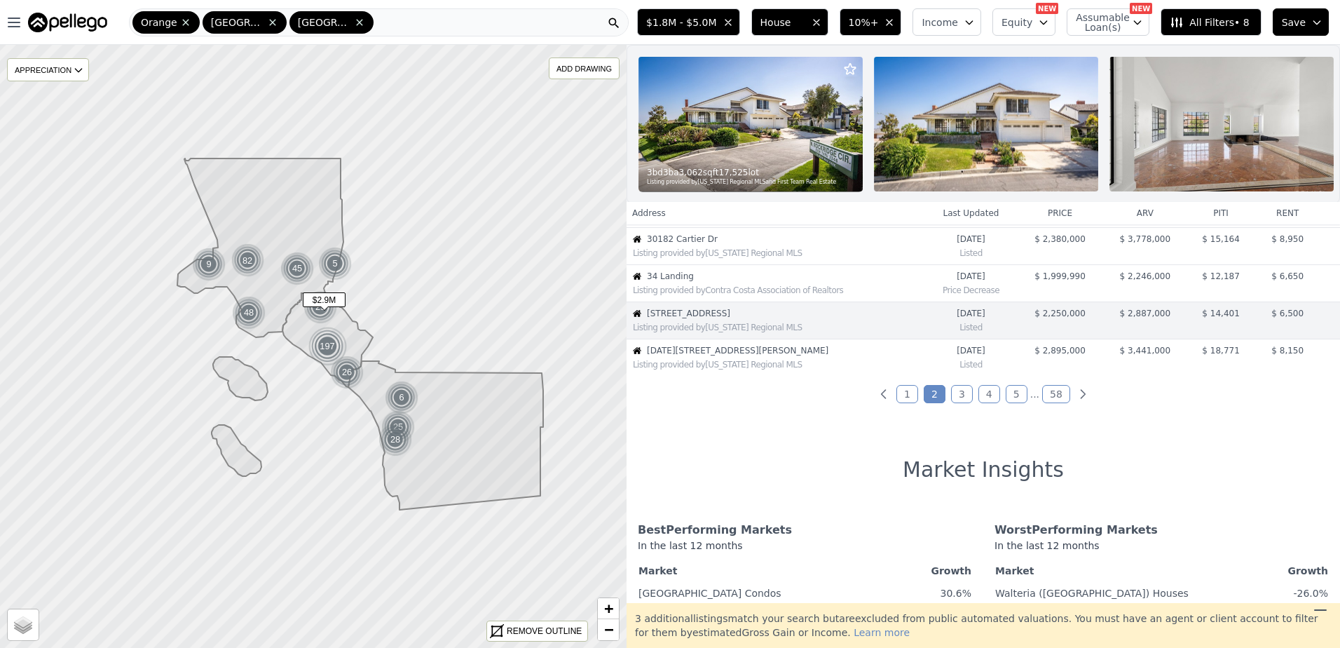
click at [727, 356] on span "[DATE][STREET_ADDRESS][PERSON_NAME]" at bounding box center [785, 350] width 277 height 11
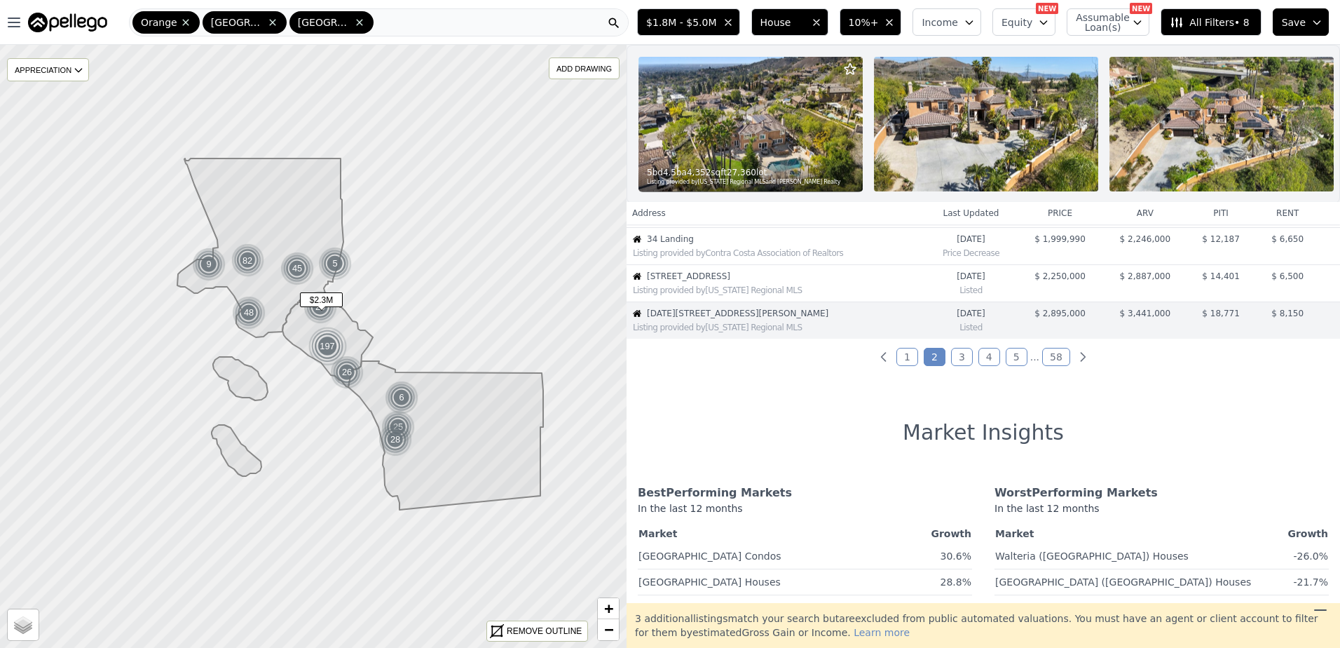
click at [718, 282] on span "[STREET_ADDRESS]" at bounding box center [785, 276] width 277 height 11
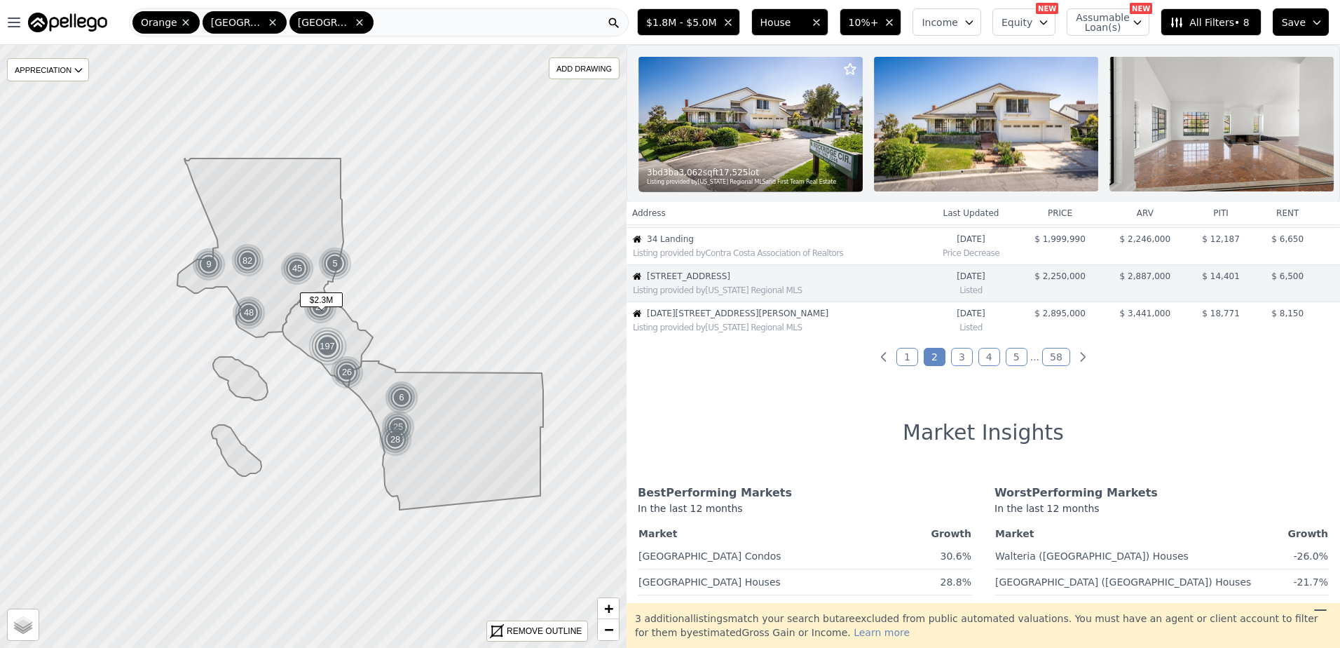
scroll to position [333, 0]
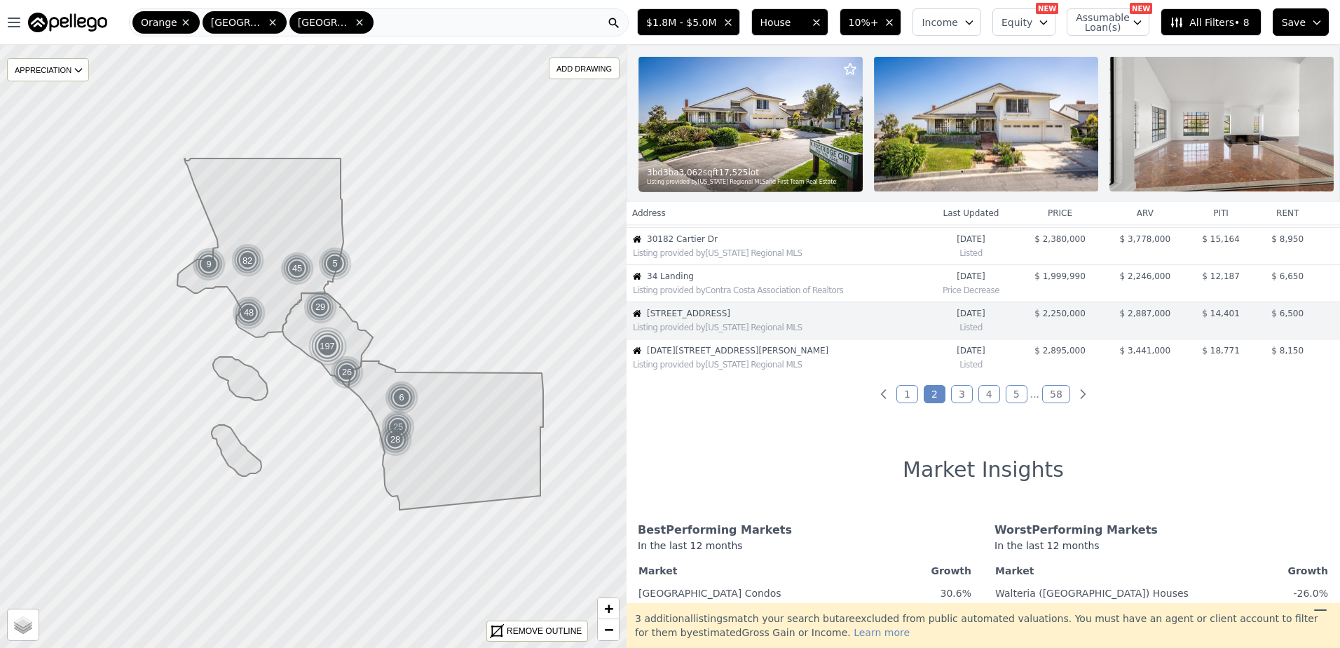
click at [960, 402] on link "3" at bounding box center [962, 394] width 22 height 18
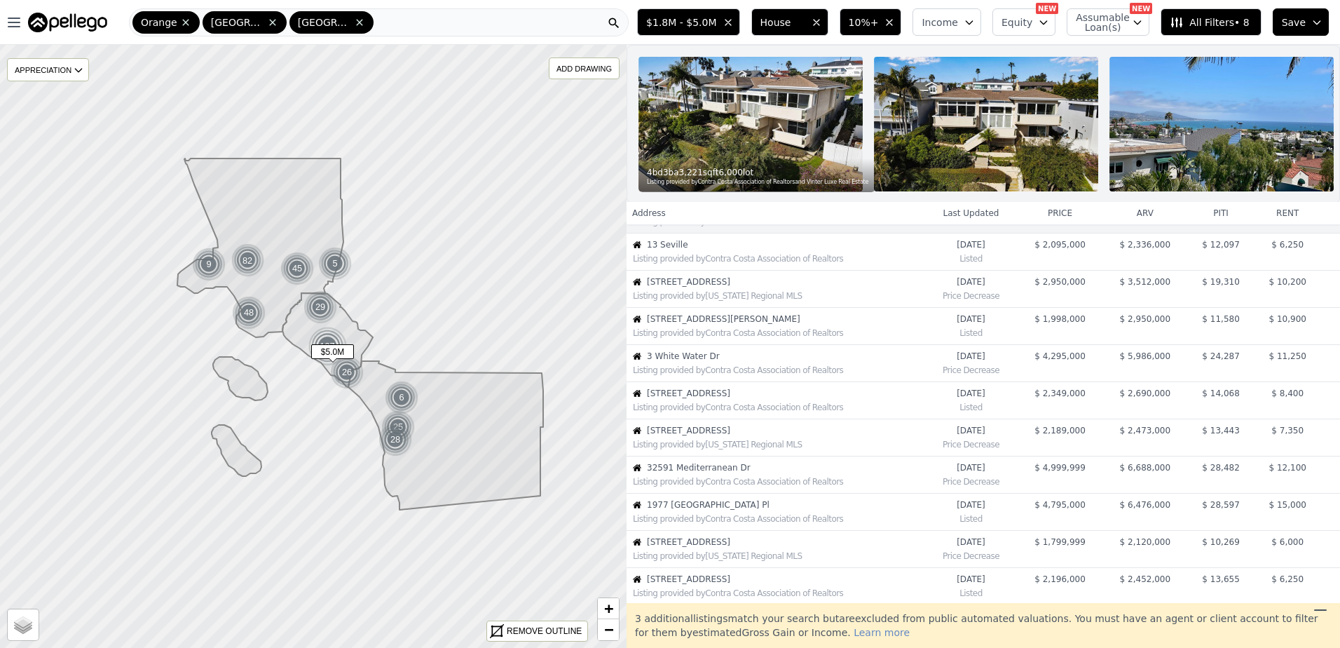
scroll to position [0, 0]
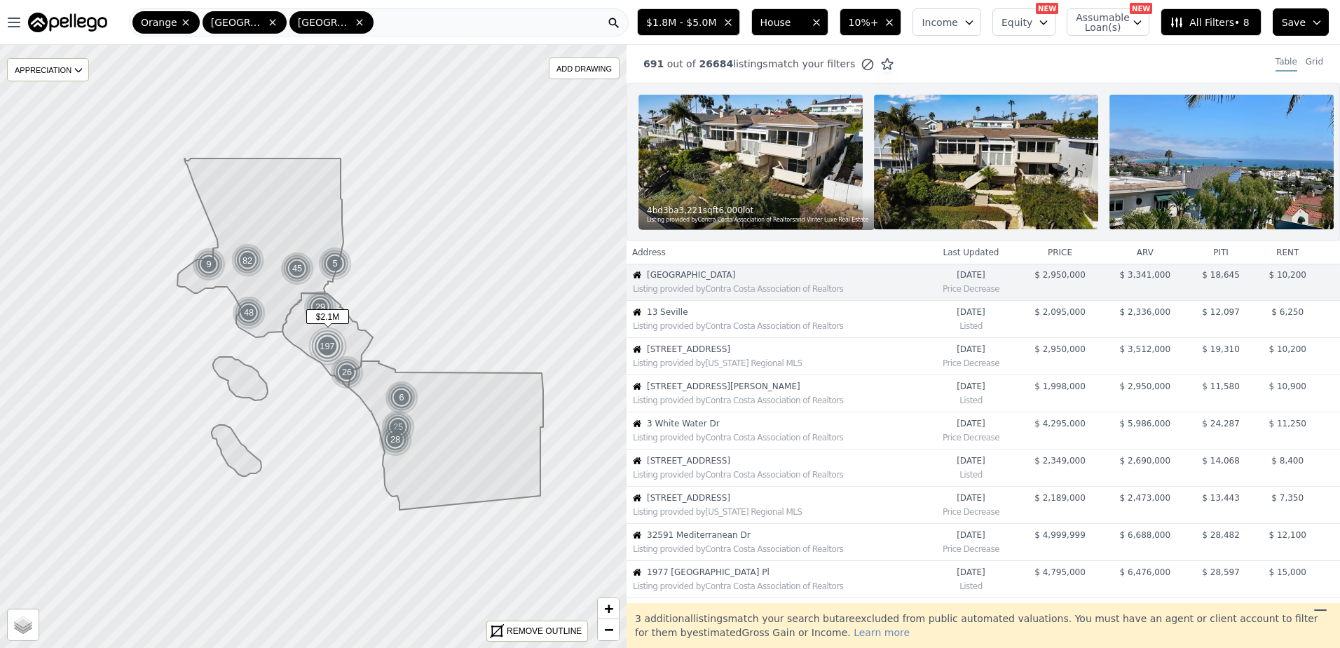
click at [704, 317] on span "13 Seville" at bounding box center [785, 311] width 277 height 11
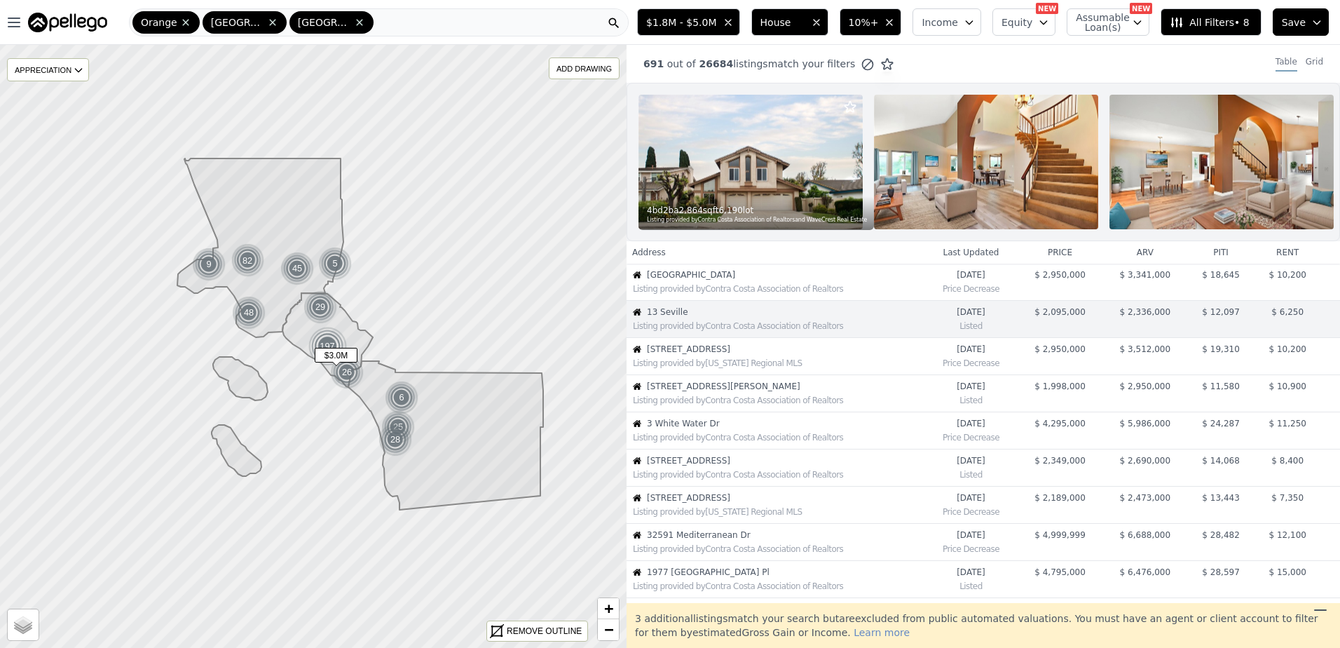
click at [694, 355] on span "[STREET_ADDRESS]" at bounding box center [785, 348] width 277 height 11
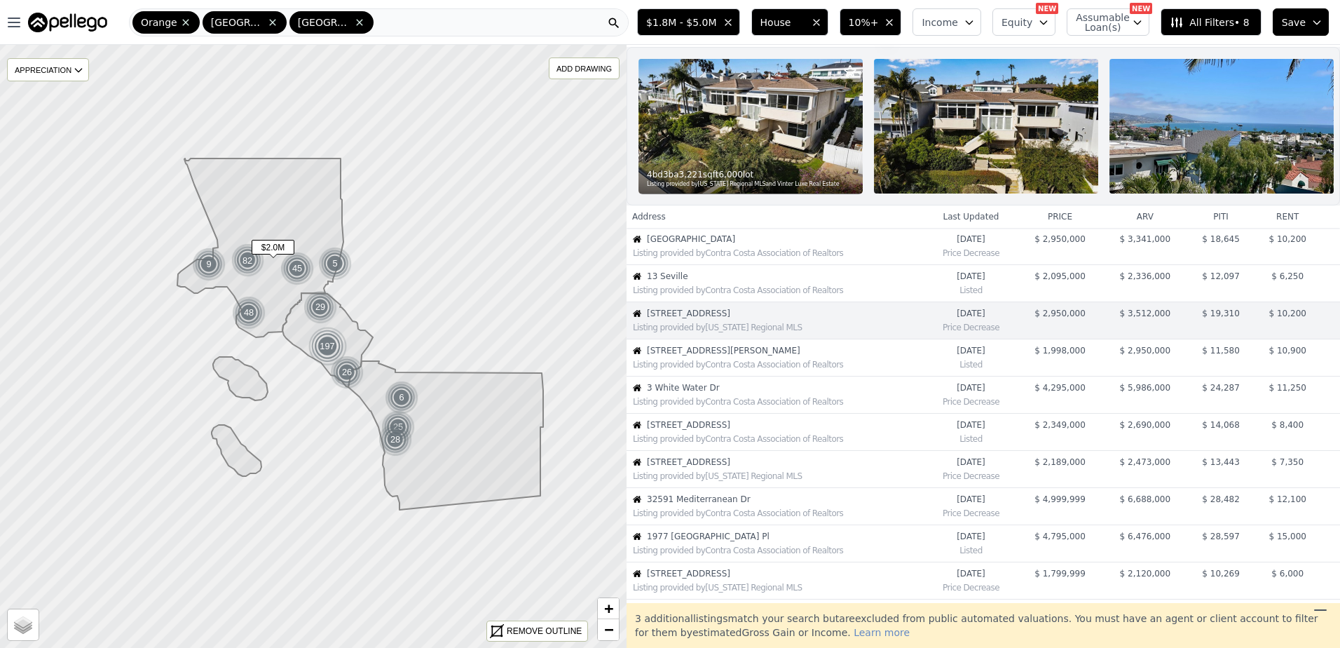
click at [694, 370] on div "Listing provided by Contra Costa Association of Realtors" at bounding box center [778, 364] width 291 height 11
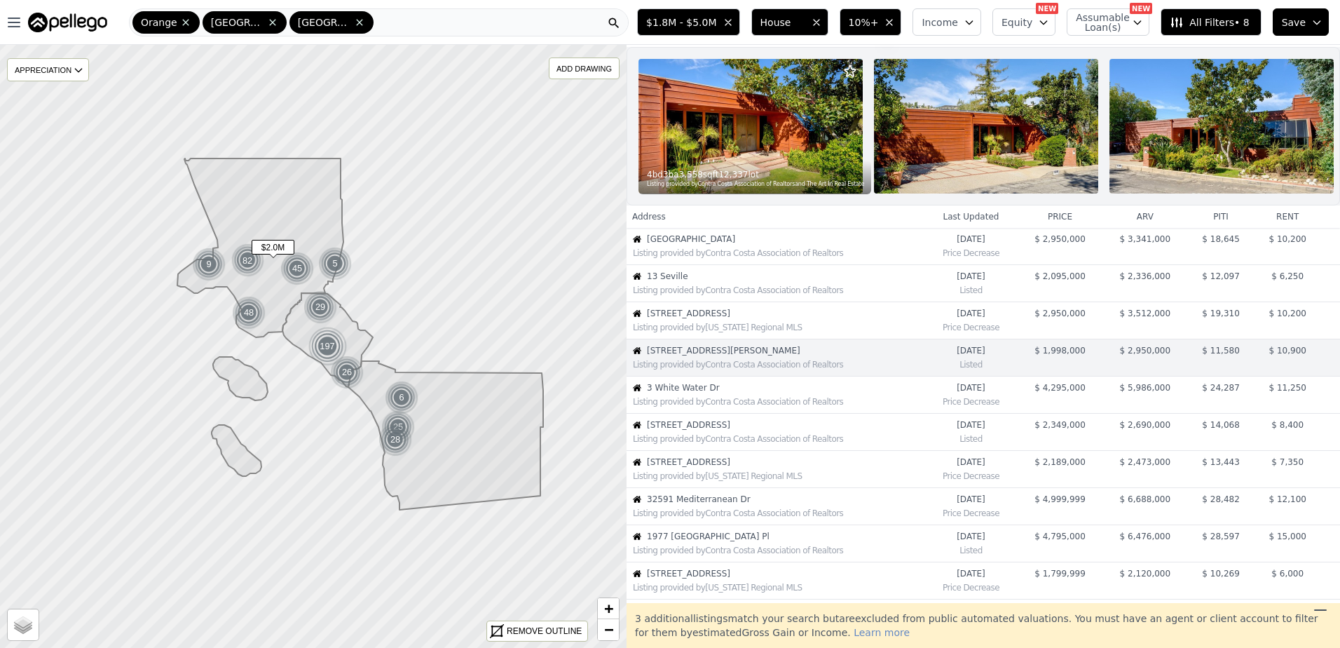
scroll to position [73, 0]
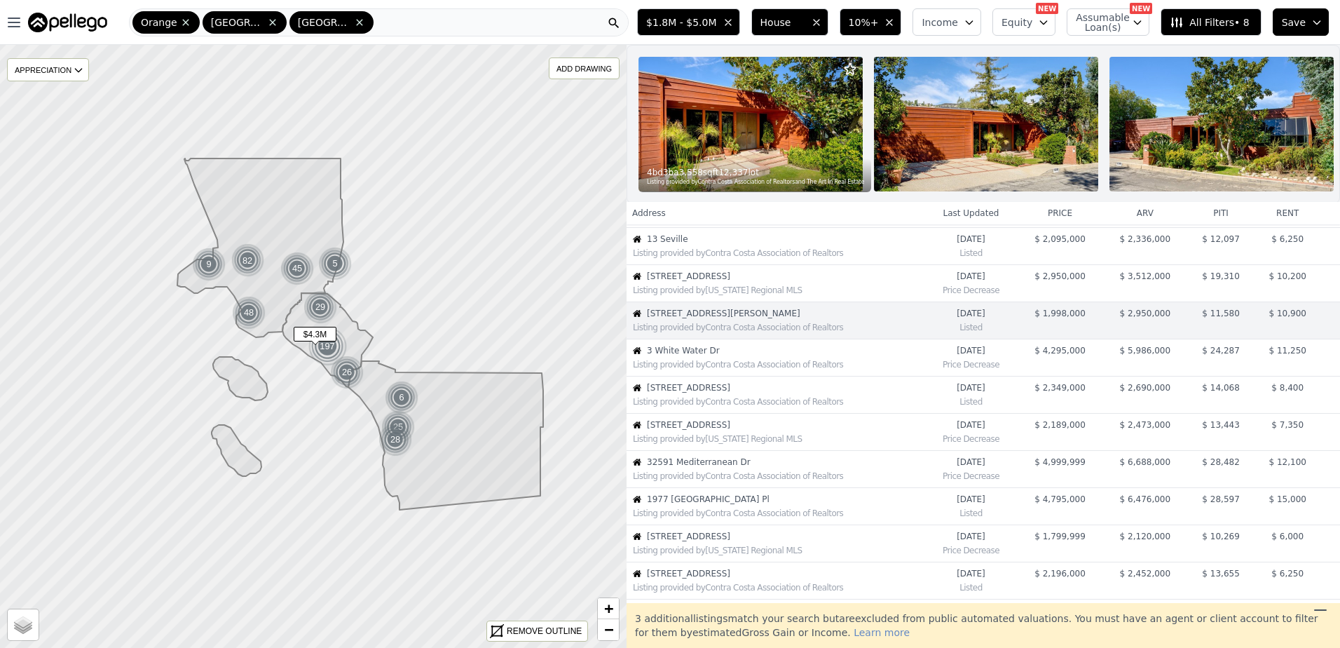
click at [694, 370] on div "Listing provided by Contra Costa Association of Realtors" at bounding box center [778, 364] width 291 height 11
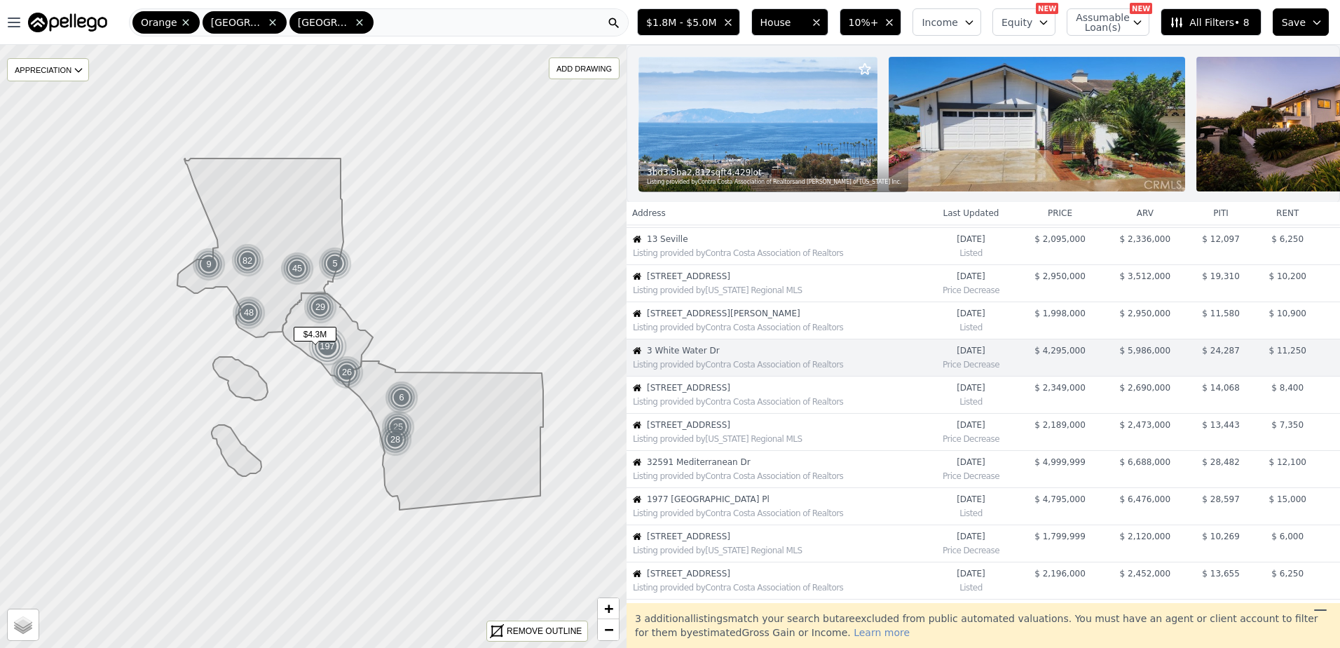
scroll to position [110, 0]
